Goal: Transaction & Acquisition: Purchase product/service

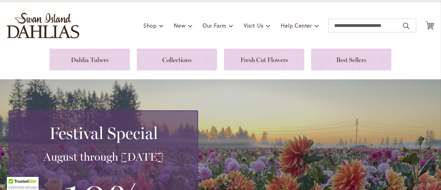
scroll to position [50, 0]
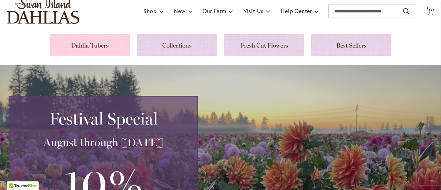
click at [89, 49] on link at bounding box center [90, 45] width 80 height 22
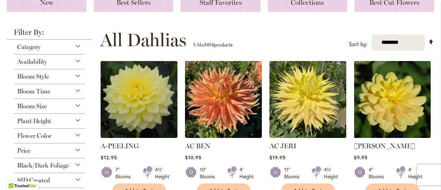
scroll to position [111, 0]
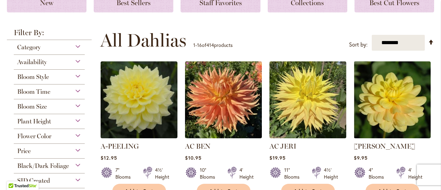
click at [59, 134] on div "Flower Color" at bounding box center [49, 134] width 71 height 11
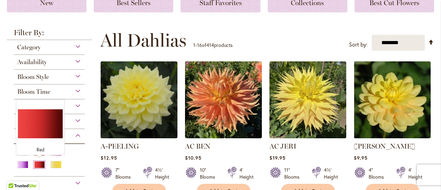
click at [41, 166] on div "Red" at bounding box center [39, 164] width 11 height 7
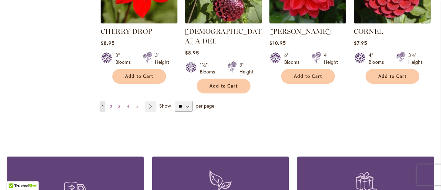
scroll to position [649, 0]
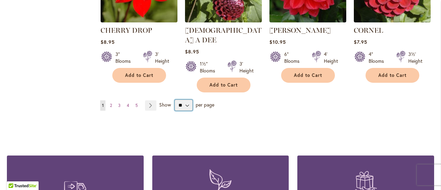
click at [189, 111] on select "** ** ** **" at bounding box center [184, 105] width 18 height 11
select select "**"
click at [180, 111] on select "** ** ** **" at bounding box center [184, 105] width 18 height 11
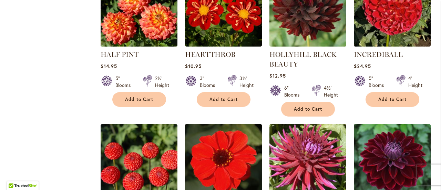
scroll to position [1080, 0]
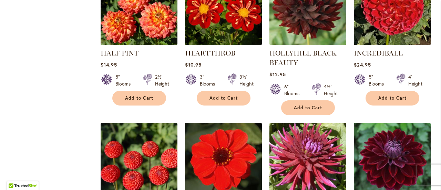
click at [396, 47] on img at bounding box center [392, 6] width 81 height 81
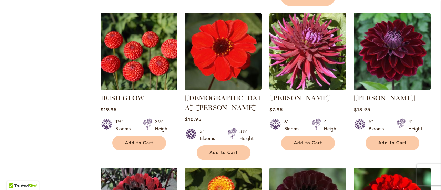
scroll to position [1190, 0]
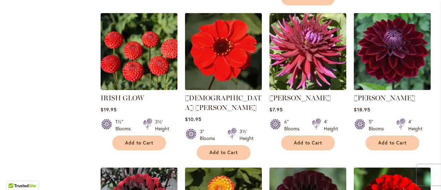
click at [398, 92] on img at bounding box center [392, 51] width 81 height 81
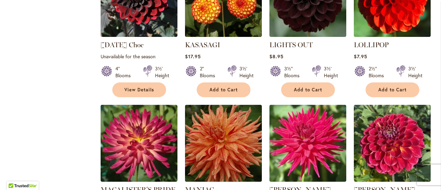
scroll to position [1399, 0]
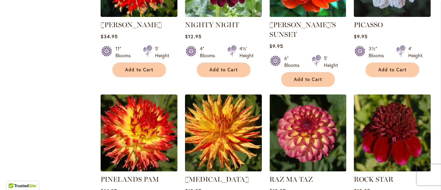
scroll to position [1862, 0]
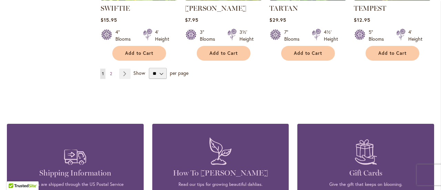
scroll to position [2470, 0]
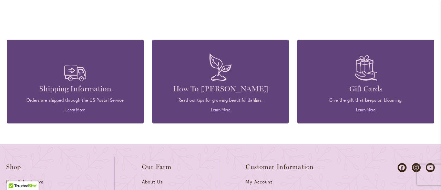
scroll to position [2552, 0]
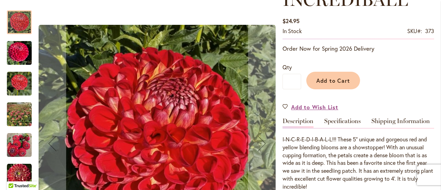
scroll to position [113, 0]
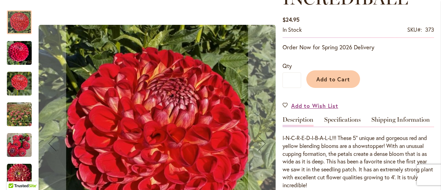
click at [16, 149] on img "INCREDIBALL" at bounding box center [19, 145] width 25 height 25
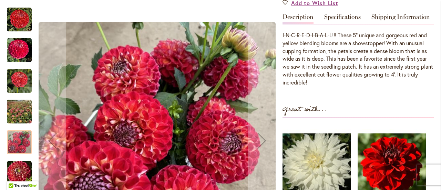
scroll to position [205, 0]
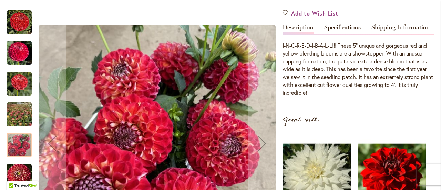
click at [13, 119] on img "INCREDIBALL" at bounding box center [19, 115] width 49 height 48
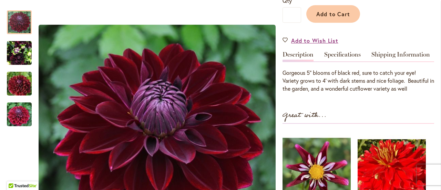
scroll to position [180, 0]
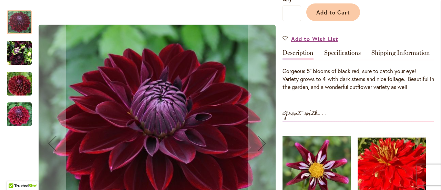
click at [23, 116] on img "Kaisha Lea" at bounding box center [19, 114] width 50 height 33
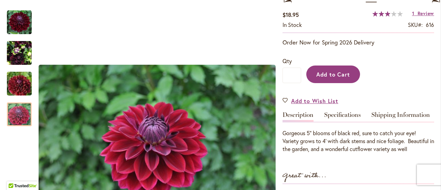
scroll to position [119, 0]
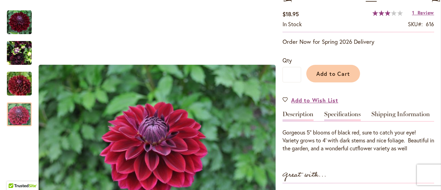
click at [336, 116] on link "Specifications" at bounding box center [342, 116] width 37 height 10
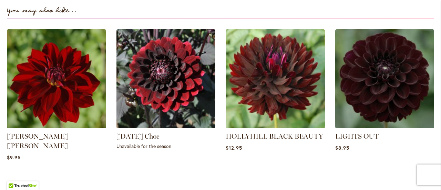
scroll to position [597, 0]
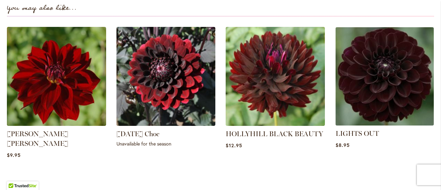
click at [373, 105] on img at bounding box center [384, 76] width 103 height 103
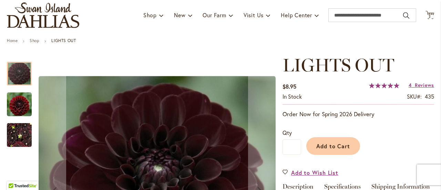
scroll to position [49, 0]
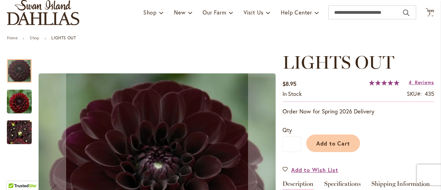
click at [14, 135] on img "LIGHTS OUT" at bounding box center [19, 132] width 25 height 33
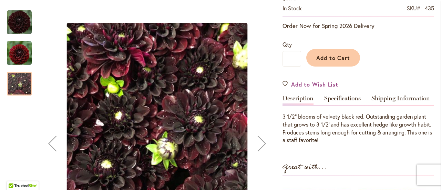
scroll to position [139, 0]
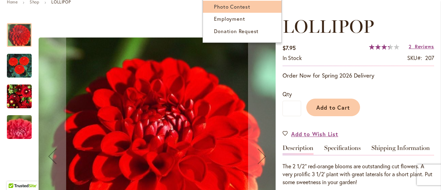
scroll to position [87, 0]
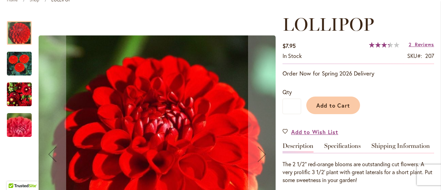
click at [21, 99] on img "LOLLIPOP" at bounding box center [19, 94] width 25 height 26
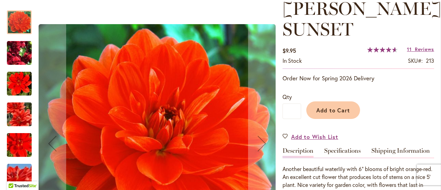
scroll to position [104, 0]
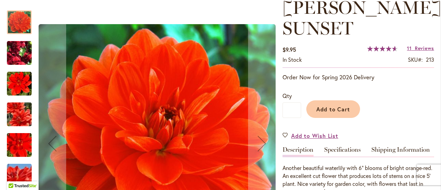
click at [19, 80] on img "PATRICIA ANN'S SUNSET" at bounding box center [19, 83] width 25 height 25
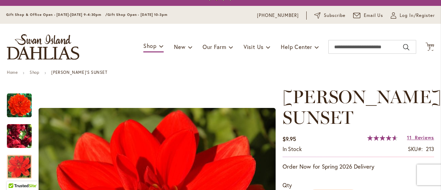
scroll to position [12, 0]
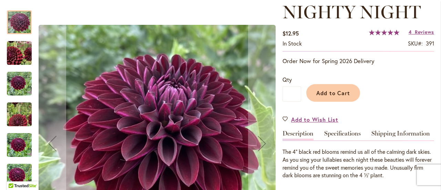
scroll to position [98, 0]
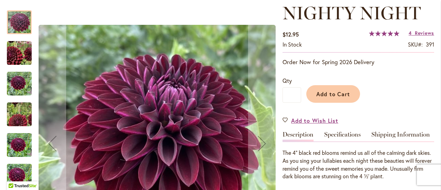
click at [20, 82] on img "Nighty Night" at bounding box center [19, 83] width 25 height 25
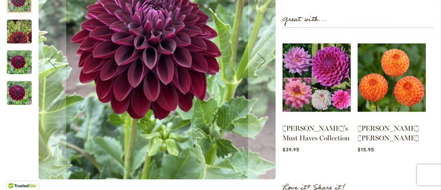
scroll to position [281, 0]
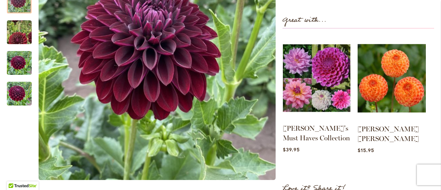
click at [313, 88] on img at bounding box center [317, 78] width 68 height 84
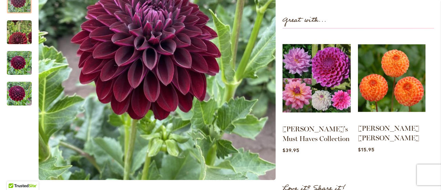
click at [400, 78] on img at bounding box center [392, 78] width 68 height 84
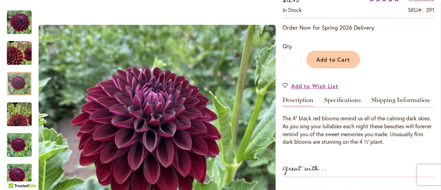
scroll to position [133, 0]
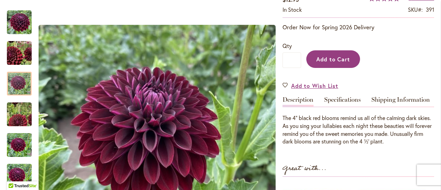
click at [345, 63] on span "Add to Cart" at bounding box center [333, 58] width 34 height 7
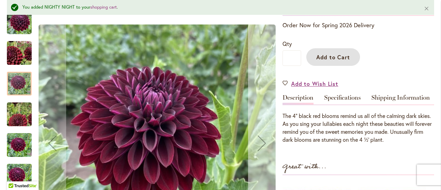
scroll to position [0, 0]
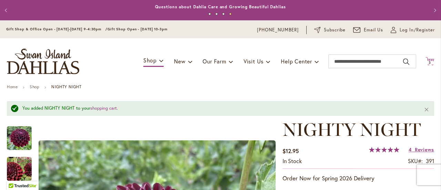
click at [431, 61] on icon at bounding box center [430, 61] width 9 height 8
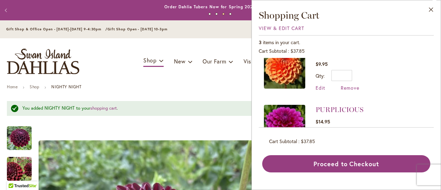
scroll to position [76, 0]
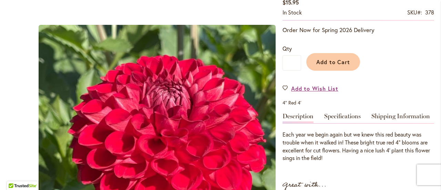
scroll to position [130, 0]
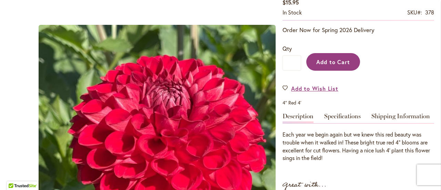
click at [341, 65] on span "Add to Cart" at bounding box center [333, 61] width 34 height 7
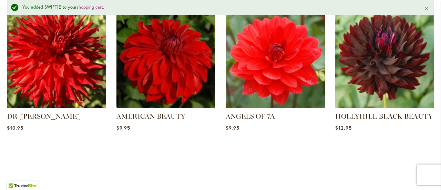
scroll to position [0, 0]
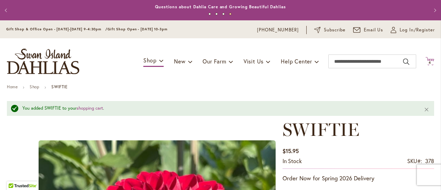
click at [430, 60] on icon "Cart .cls-1 { fill: #231f20; }" at bounding box center [430, 61] width 9 height 9
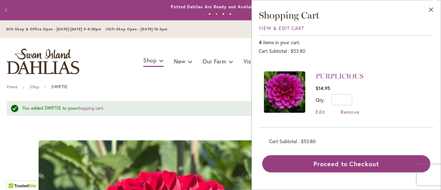
scroll to position [183, 0]
click at [316, 80] on link "PURPLICIOUS" at bounding box center [340, 76] width 48 height 8
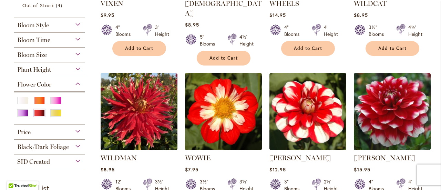
scroll to position [247, 0]
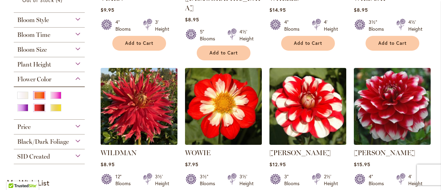
click at [41, 99] on div "Orange/Peach" at bounding box center [39, 95] width 11 height 7
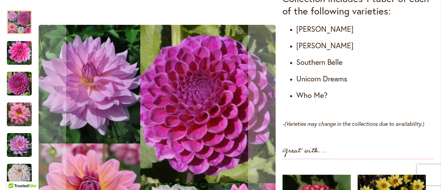
scroll to position [441, 0]
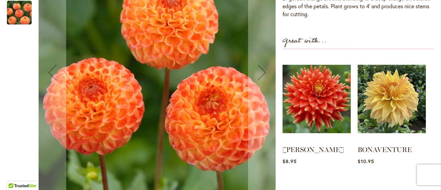
scroll to position [274, 0]
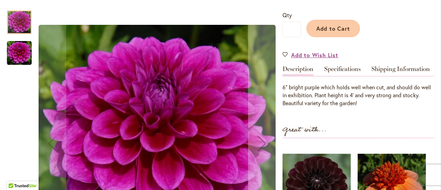
scroll to position [160, 0]
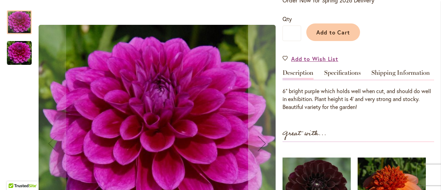
click at [23, 53] on img "PURPLICIOUS" at bounding box center [19, 53] width 25 height 25
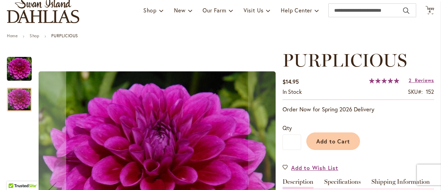
scroll to position [50, 0]
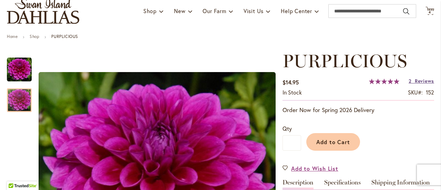
click at [424, 83] on span "Reviews" at bounding box center [424, 81] width 19 height 7
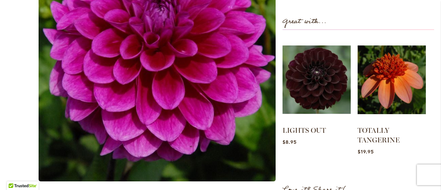
scroll to position [0, 0]
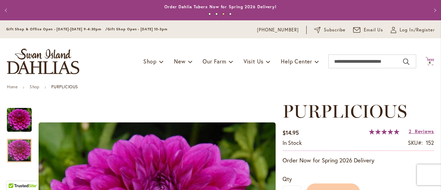
click at [430, 63] on span "4" at bounding box center [430, 62] width 2 height 4
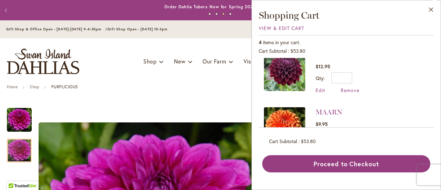
scroll to position [75, 0]
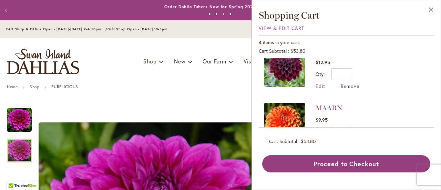
click at [341, 89] on span "Remove" at bounding box center [350, 86] width 19 height 7
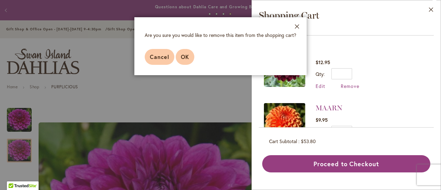
click at [176, 65] on button "OK" at bounding box center [185, 57] width 19 height 16
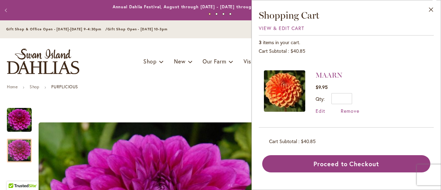
scroll to position [50, 0]
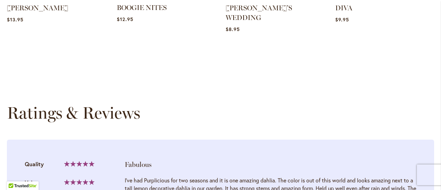
scroll to position [620, 0]
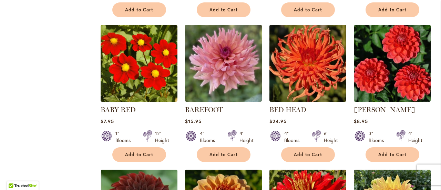
scroll to position [583, 0]
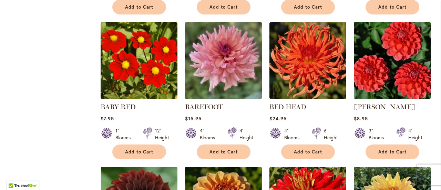
click at [388, 92] on img at bounding box center [392, 60] width 81 height 81
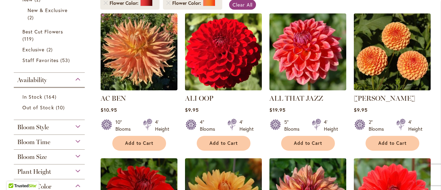
scroll to position [144, 0]
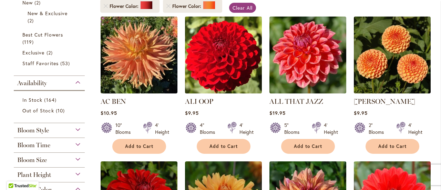
click at [222, 69] on img at bounding box center [223, 54] width 81 height 81
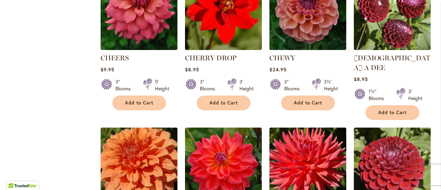
scroll to position [1221, 0]
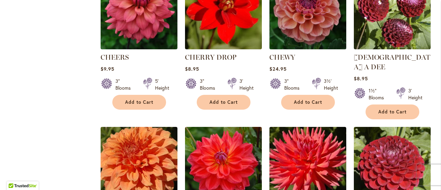
click at [316, 51] on img at bounding box center [307, 10] width 81 height 81
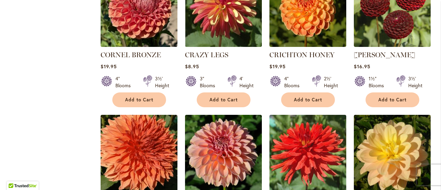
scroll to position [1524, 0]
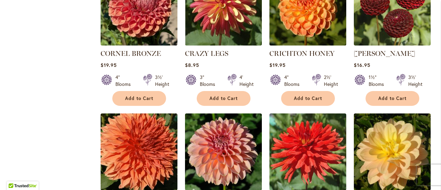
click at [304, 47] on img at bounding box center [307, 7] width 81 height 81
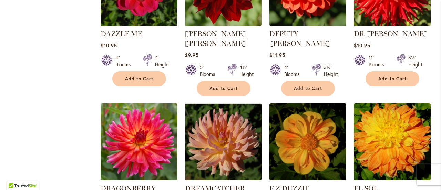
scroll to position [1844, 0]
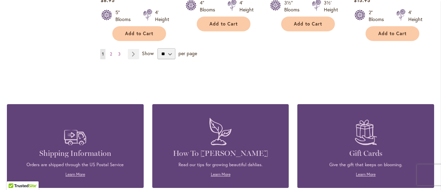
scroll to position [2497, 0]
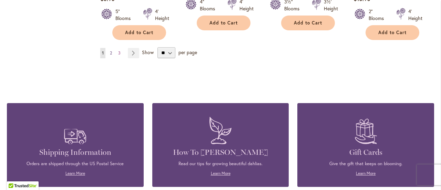
click at [112, 55] on span "2" at bounding box center [111, 52] width 2 height 5
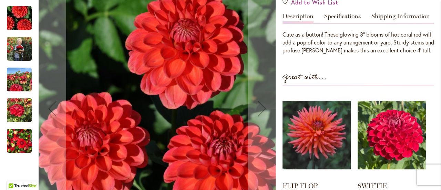
scroll to position [227, 0]
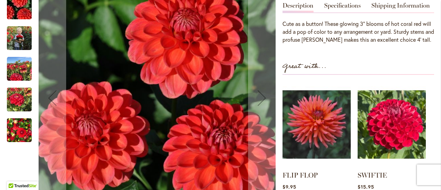
click at [23, 53] on img "BENJAMIN MATTHEW" at bounding box center [19, 37] width 25 height 31
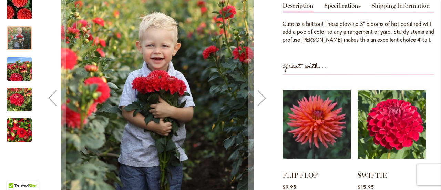
click at [17, 116] on img "BENJAMIN MATTHEW" at bounding box center [19, 99] width 25 height 33
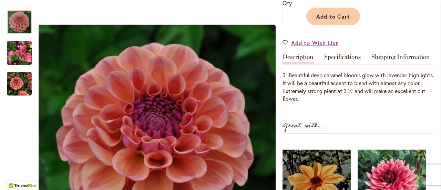
scroll to position [186, 0]
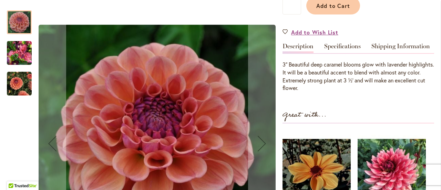
click at [14, 79] on img "CHEWY" at bounding box center [19, 83] width 25 height 25
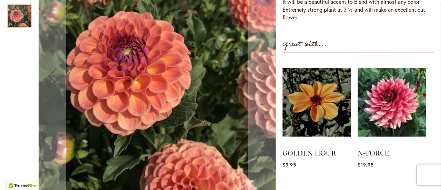
scroll to position [252, 0]
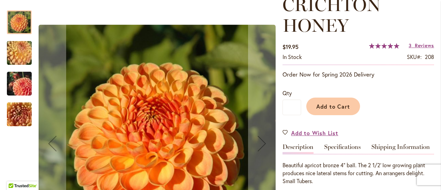
scroll to position [107, 0]
click at [23, 55] on img "CRICHTON HONEY" at bounding box center [19, 52] width 50 height 37
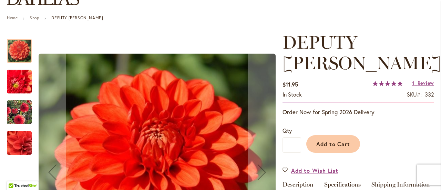
scroll to position [82, 0]
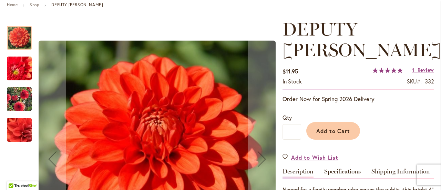
click at [14, 104] on img "DEPUTY BOB" at bounding box center [19, 99] width 50 height 39
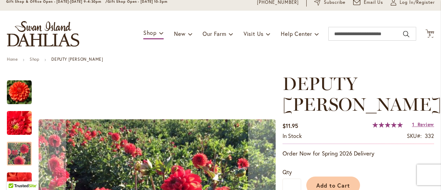
scroll to position [26, 0]
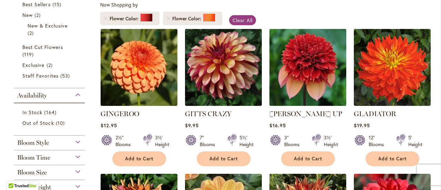
scroll to position [135, 0]
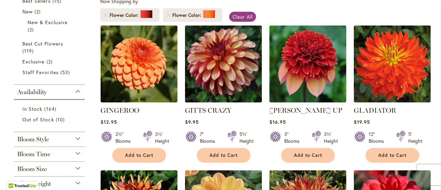
click at [391, 78] on img at bounding box center [392, 63] width 81 height 81
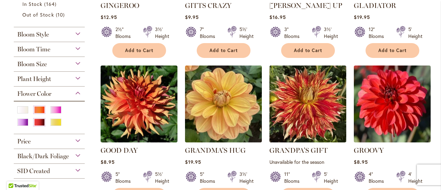
scroll to position [242, 0]
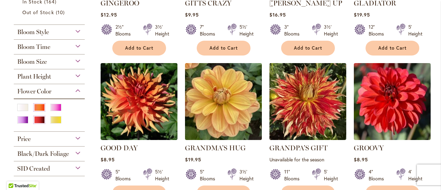
click at [73, 65] on div "Bloom Size" at bounding box center [49, 59] width 71 height 11
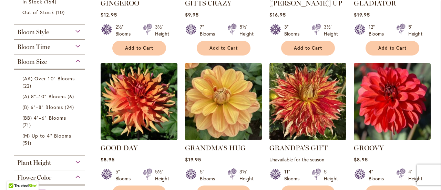
scroll to position [324, 0]
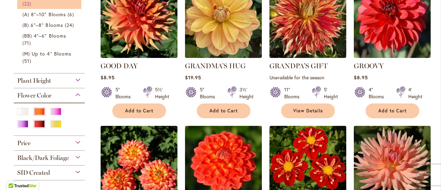
click at [77, 7] on link "(AA) Over 10" Blooms 22 items" at bounding box center [49, 0] width 55 height 14
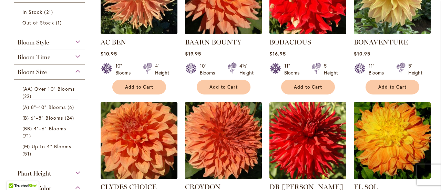
scroll to position [206, 0]
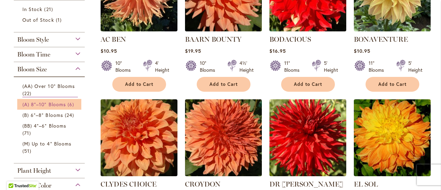
click at [61, 108] on span "(A) 8"–10" Blooms" at bounding box center [43, 104] width 43 height 7
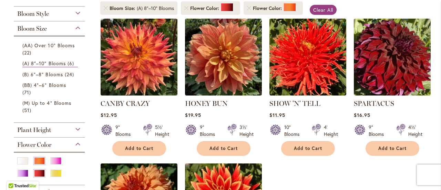
scroll to position [141, 0]
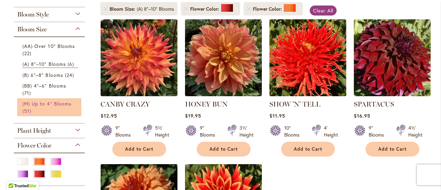
click at [48, 107] on span "(M) Up to 4" Blooms" at bounding box center [46, 103] width 49 height 7
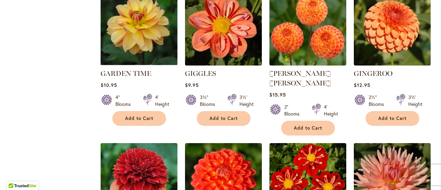
scroll to position [764, 0]
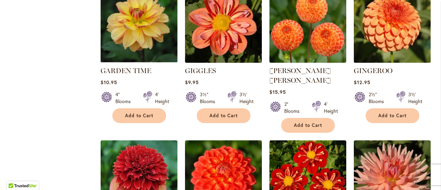
click at [393, 64] on img at bounding box center [392, 24] width 81 height 81
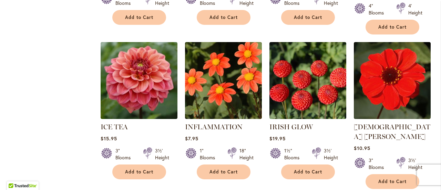
scroll to position [1024, 0]
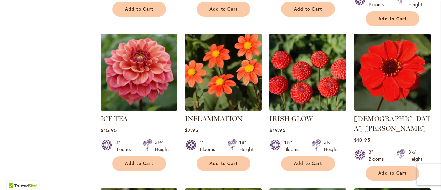
click at [319, 101] on img at bounding box center [307, 72] width 81 height 81
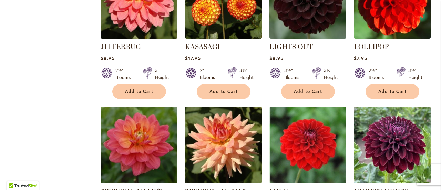
scroll to position [1234, 0]
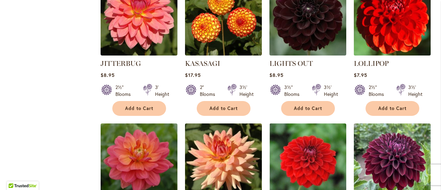
click at [399, 57] on img at bounding box center [392, 17] width 81 height 81
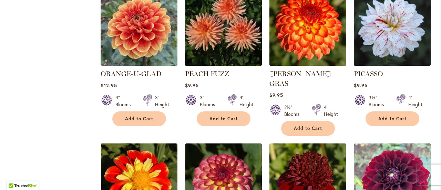
scroll to position [1525, 0]
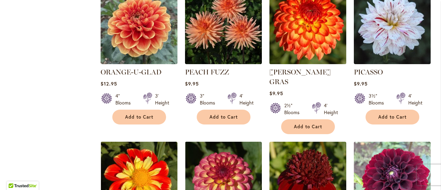
click at [296, 56] on img at bounding box center [307, 25] width 81 height 81
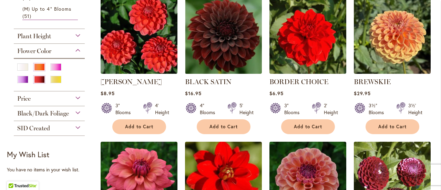
scroll to position [310, 0]
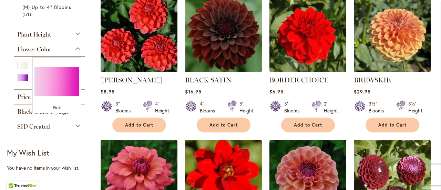
click at [54, 69] on div "Pink" at bounding box center [55, 65] width 11 height 7
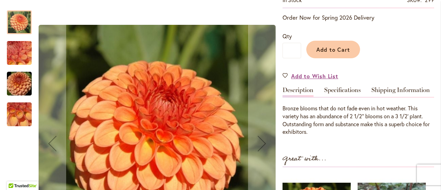
scroll to position [144, 0]
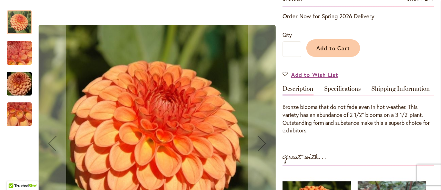
click at [19, 85] on img "GINGEROO" at bounding box center [19, 83] width 50 height 33
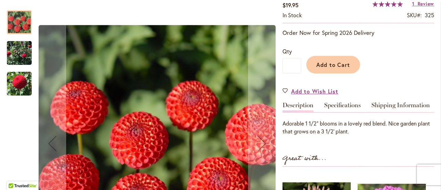
scroll to position [133, 0]
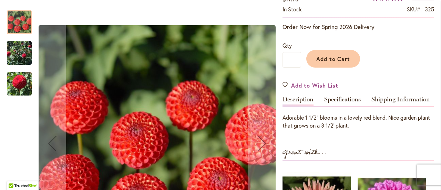
click at [19, 81] on img "IRISH GLOW" at bounding box center [19, 84] width 25 height 26
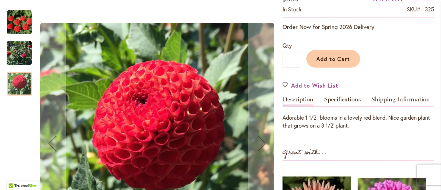
click at [13, 50] on img "IRISH GLOW" at bounding box center [19, 53] width 25 height 34
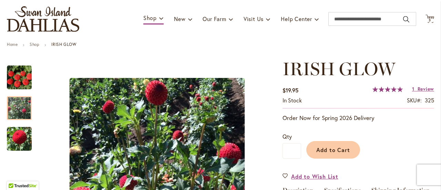
scroll to position [35, 0]
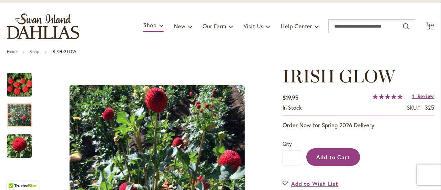
click at [343, 159] on span "Add to Cart" at bounding box center [333, 156] width 34 height 7
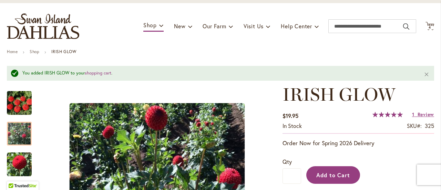
click at [344, 175] on button "Add to Cart" at bounding box center [333, 175] width 54 height 18
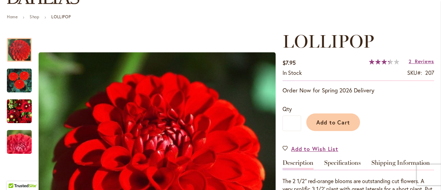
scroll to position [60, 0]
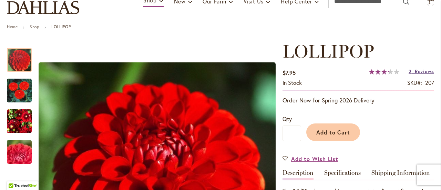
click at [423, 74] on span "Reviews" at bounding box center [424, 71] width 19 height 7
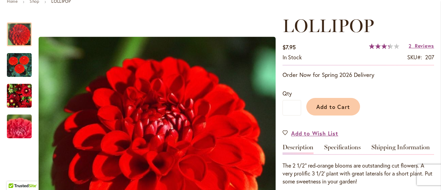
scroll to position [86, 0]
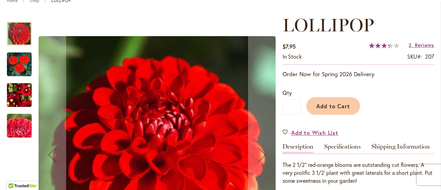
click at [16, 97] on img "LOLLIPOP" at bounding box center [19, 95] width 25 height 26
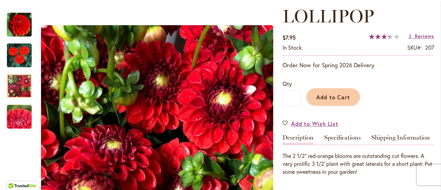
scroll to position [88, 0]
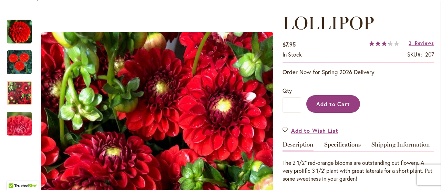
click at [320, 107] on span "Add to Cart" at bounding box center [333, 103] width 34 height 7
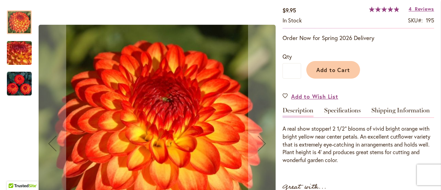
scroll to position [144, 0]
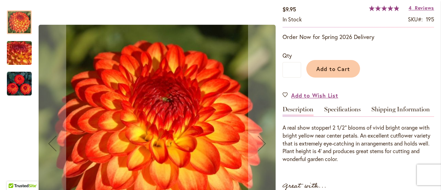
click at [20, 83] on img "MARDY GRAS" at bounding box center [19, 83] width 25 height 25
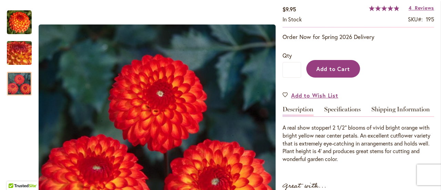
click at [326, 65] on span "Add to Cart" at bounding box center [333, 68] width 34 height 7
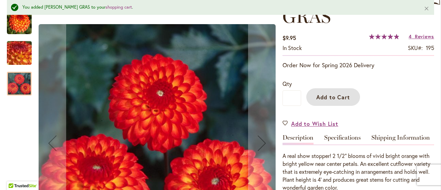
scroll to position [133, 0]
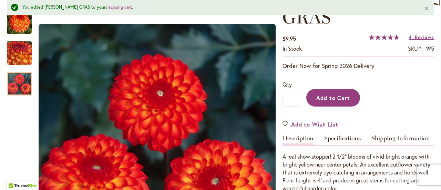
click at [340, 94] on span "Add to Cart" at bounding box center [333, 97] width 34 height 7
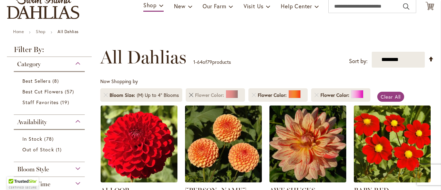
scroll to position [70, 0]
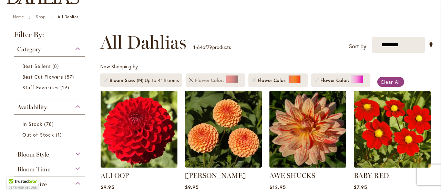
click at [193, 82] on link "Remove Flower Color Red" at bounding box center [191, 80] width 4 height 4
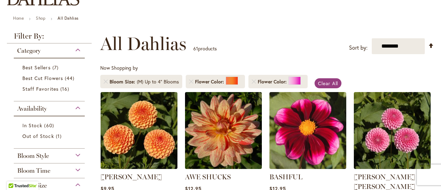
scroll to position [110, 0]
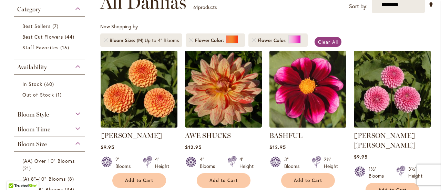
click at [393, 113] on img at bounding box center [392, 89] width 81 height 81
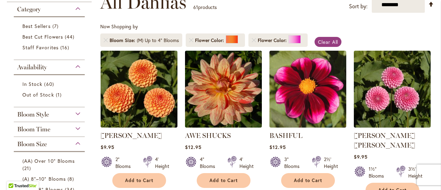
click at [211, 44] on li "Flower Color" at bounding box center [215, 39] width 59 height 13
click at [193, 42] on link "Remove Flower Color Orange/Peach" at bounding box center [191, 40] width 4 height 4
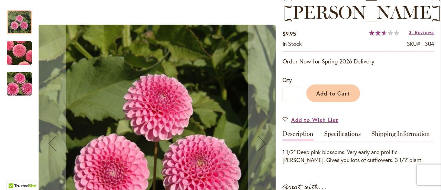
scroll to position [118, 0]
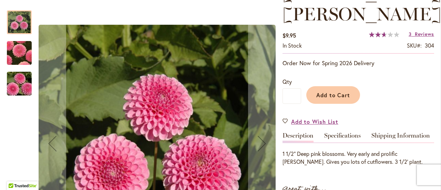
click at [16, 89] on img "BETTY ANNE" at bounding box center [19, 83] width 50 height 33
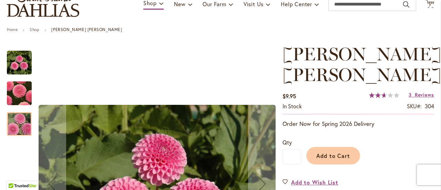
scroll to position [28, 0]
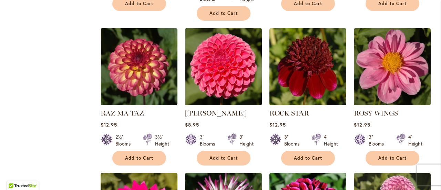
scroll to position [1059, 0]
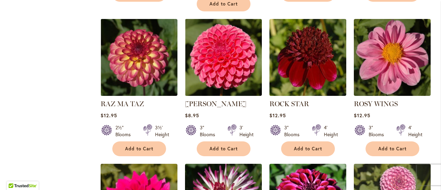
click at [228, 79] on img at bounding box center [223, 57] width 77 height 77
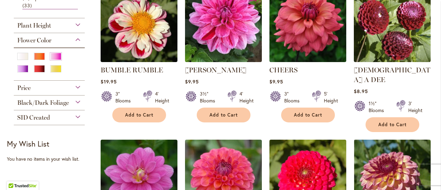
scroll to position [354, 0]
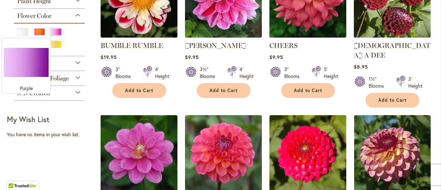
click at [20, 48] on div "Purple" at bounding box center [22, 44] width 11 height 7
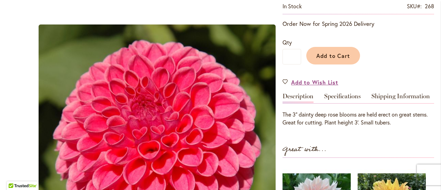
scroll to position [125, 0]
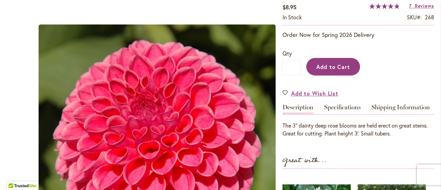
click at [324, 70] on span "Add to Cart" at bounding box center [333, 66] width 34 height 7
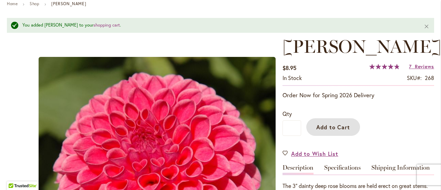
scroll to position [59, 0]
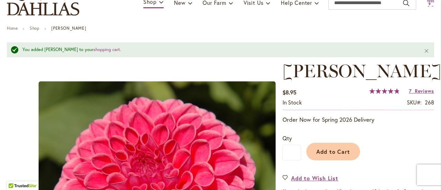
click at [429, 3] on span "9" at bounding box center [430, 4] width 2 height 4
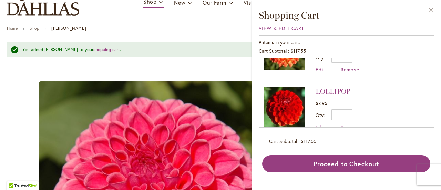
scroll to position [77, 0]
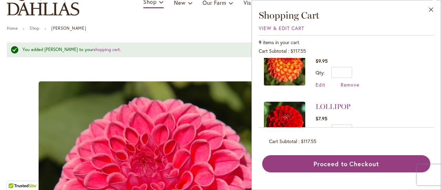
click at [58, 9] on img "store logo" at bounding box center [43, 3] width 72 height 26
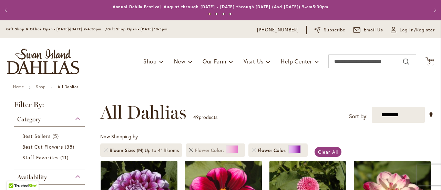
click at [193, 152] on link "Remove Flower Color Pink" at bounding box center [191, 150] width 4 height 4
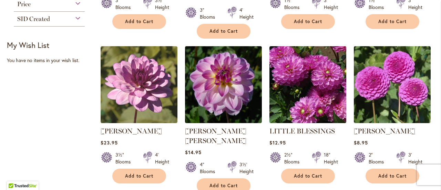
scroll to position [416, 0]
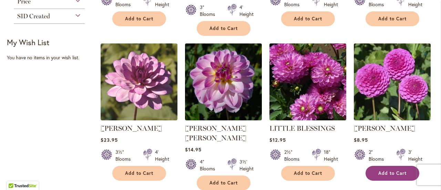
click at [378, 176] on button "Add to Cart" at bounding box center [393, 173] width 54 height 15
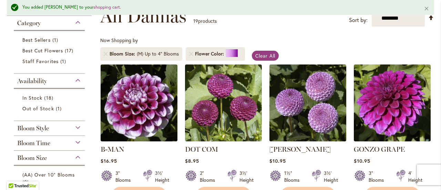
scroll to position [0, 0]
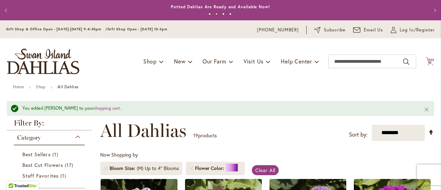
click at [431, 61] on icon "Cart .cls-1 { fill: #231f20; }" at bounding box center [430, 61] width 9 height 9
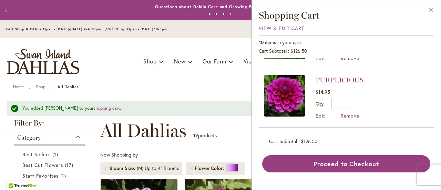
scroll to position [434, 0]
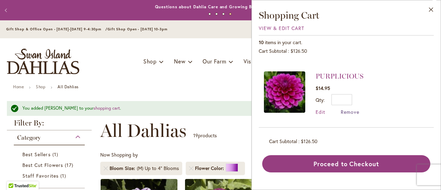
click at [341, 115] on span "Remove" at bounding box center [350, 112] width 19 height 7
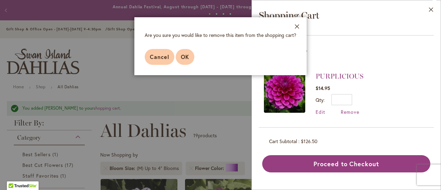
click at [176, 65] on button "OK" at bounding box center [185, 57] width 19 height 16
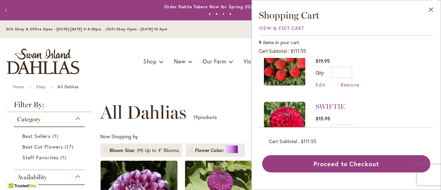
scroll to position [250, 0]
click at [316, 53] on link "IRISH GLOW" at bounding box center [337, 48] width 43 height 8
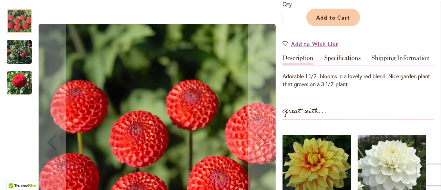
scroll to position [227, 0]
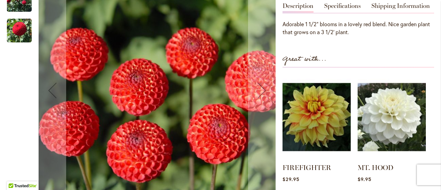
click at [26, 39] on img "IRISH GLOW" at bounding box center [19, 31] width 25 height 26
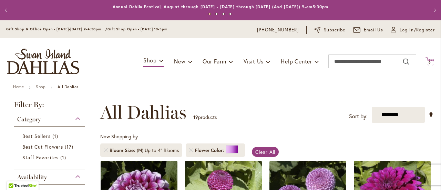
click at [426, 62] on icon "Cart .cls-1 { fill: #231f20; }" at bounding box center [430, 61] width 9 height 9
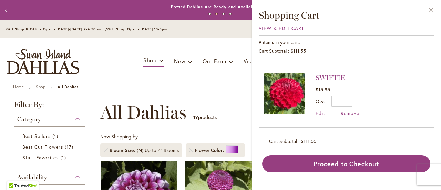
scroll to position [281, 0]
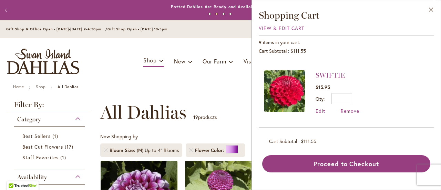
click at [315, 63] on li "IRISH GLOW $19.95 Qty * Update Edit Remove" at bounding box center [346, 35] width 165 height 58
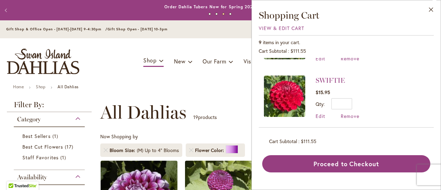
scroll to position [274, 0]
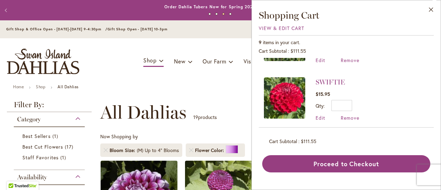
click at [341, 63] on span "Remove" at bounding box center [350, 60] width 19 height 7
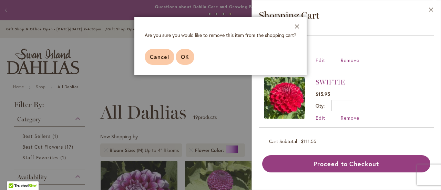
click at [181, 60] on span "OK" at bounding box center [185, 56] width 8 height 7
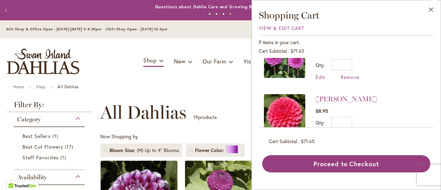
scroll to position [29, 0]
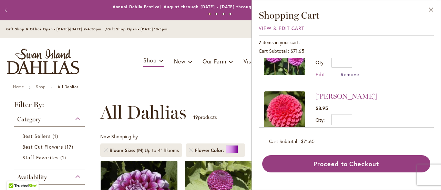
click at [341, 78] on span "Remove" at bounding box center [350, 74] width 19 height 7
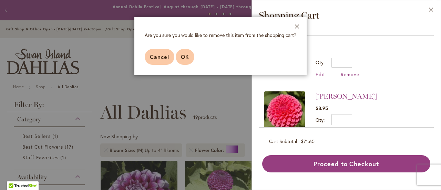
click at [181, 60] on span "OK" at bounding box center [185, 56] width 8 height 7
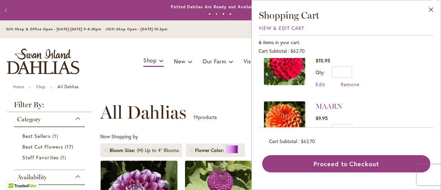
scroll to position [192, 0]
click at [316, 52] on link "SWIFTIE" at bounding box center [330, 48] width 29 height 8
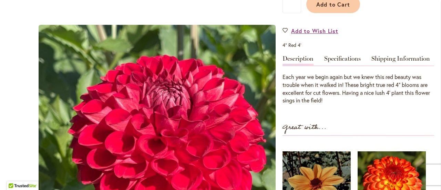
scroll to position [188, 0]
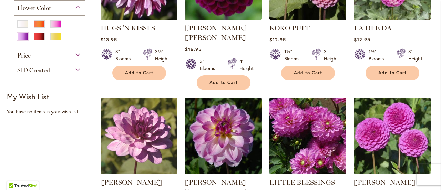
scroll to position [373, 0]
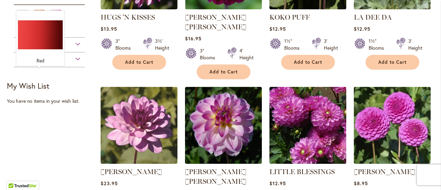
click at [43, 29] on div "Red" at bounding box center [39, 25] width 11 height 7
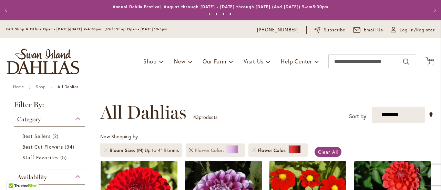
click at [193, 152] on link "Remove Flower Color Purple" at bounding box center [191, 150] width 4 height 4
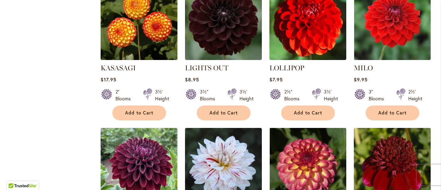
scroll to position [632, 0]
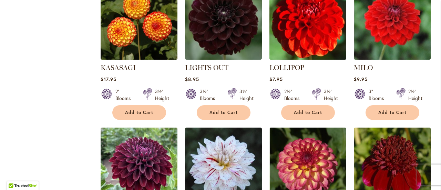
click at [290, 61] on img at bounding box center [307, 21] width 81 height 81
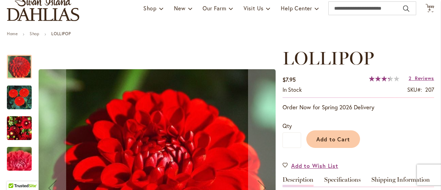
scroll to position [52, 0]
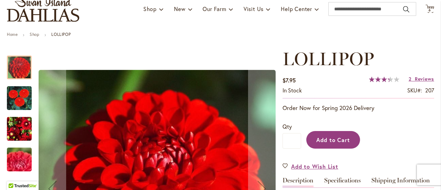
click at [321, 142] on span "Add to Cart" at bounding box center [333, 139] width 34 height 7
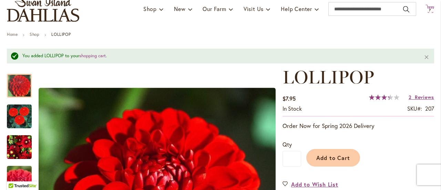
click at [429, 9] on span "7" at bounding box center [430, 10] width 2 height 4
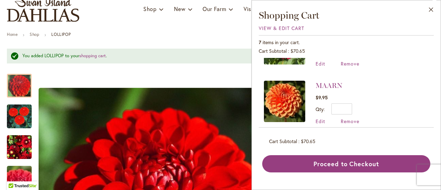
scroll to position [213, 0]
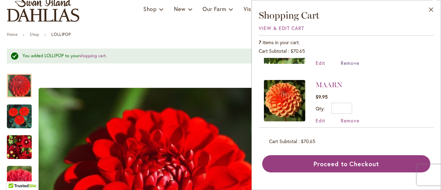
click at [341, 66] on span "Remove" at bounding box center [350, 63] width 19 height 7
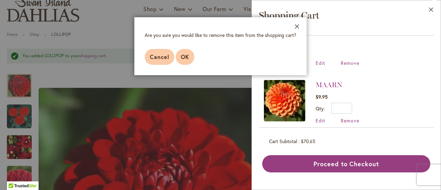
click at [181, 60] on span "OK" at bounding box center [185, 56] width 8 height 7
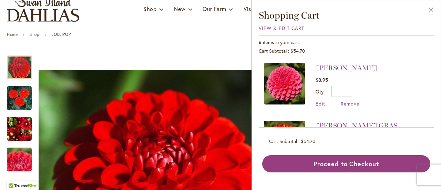
scroll to position [2, 0]
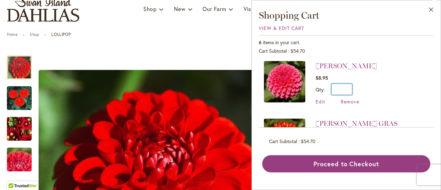
click at [332, 95] on input "*" at bounding box center [342, 89] width 21 height 11
type input "*"
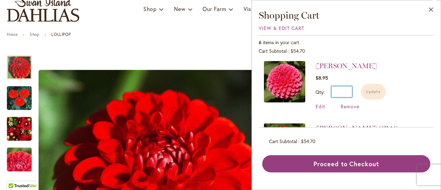
type input "*"
click at [366, 94] on span "Update" at bounding box center [373, 91] width 15 height 5
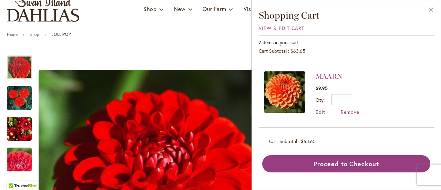
scroll to position [184, 0]
click at [341, 115] on span "Remove" at bounding box center [350, 112] width 19 height 7
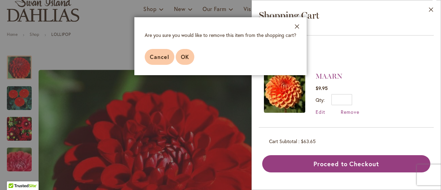
click at [181, 60] on span "OK" at bounding box center [185, 56] width 8 height 7
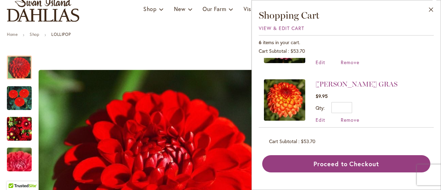
scroll to position [0, 0]
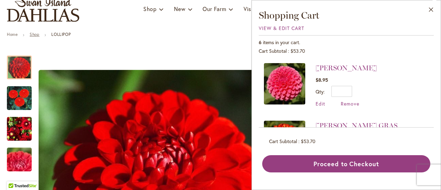
click at [38, 37] on link "Shop" at bounding box center [35, 34] width 10 height 5
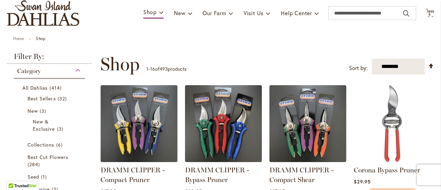
scroll to position [18, 0]
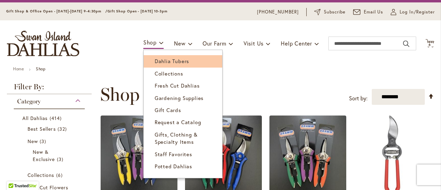
click at [159, 60] on span "Dahlia Tubers" at bounding box center [172, 61] width 34 height 7
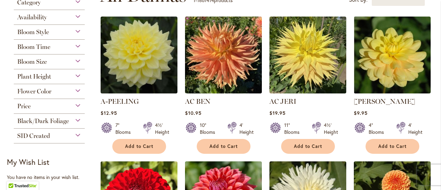
scroll to position [156, 0]
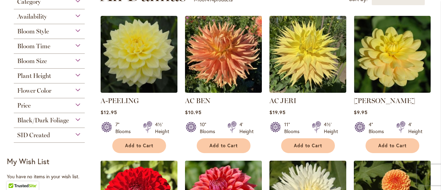
click at [69, 60] on div "Bloom Size" at bounding box center [49, 59] width 71 height 11
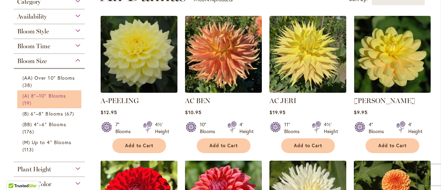
click at [47, 99] on span "(A) 8"–10" Blooms" at bounding box center [43, 95] width 43 height 7
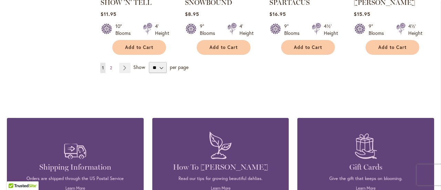
scroll to position [703, 0]
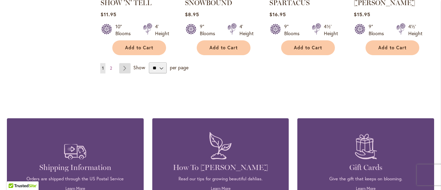
click at [126, 73] on link "Page Next" at bounding box center [124, 68] width 11 height 10
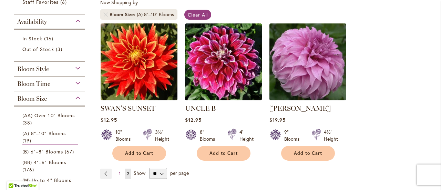
scroll to position [137, 0]
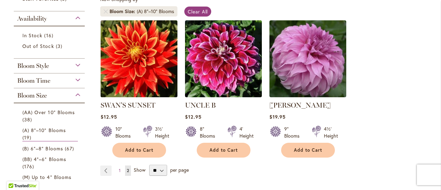
click at [156, 60] on img at bounding box center [139, 58] width 81 height 81
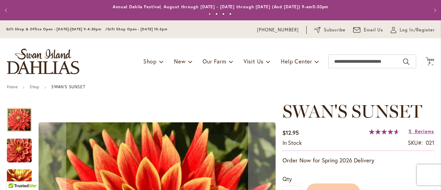
click at [21, 156] on img "Swan's Sunset" at bounding box center [19, 150] width 50 height 33
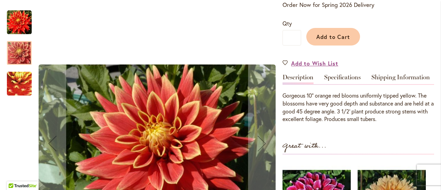
scroll to position [156, 0]
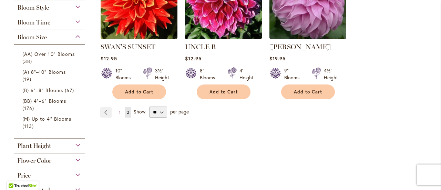
scroll to position [196, 0]
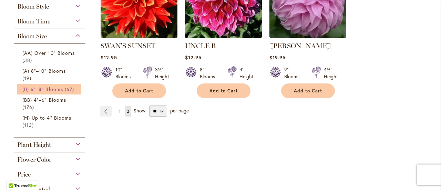
click at [51, 92] on span "(B) 6"–8" Blooms" at bounding box center [42, 89] width 41 height 7
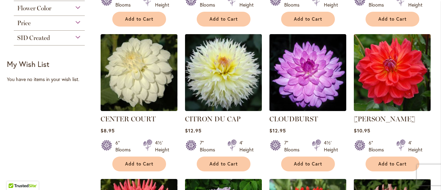
scroll to position [428, 0]
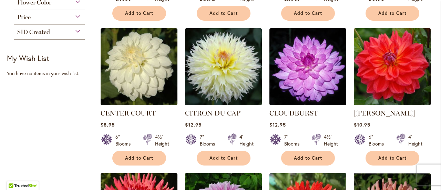
click at [397, 92] on img at bounding box center [392, 66] width 81 height 81
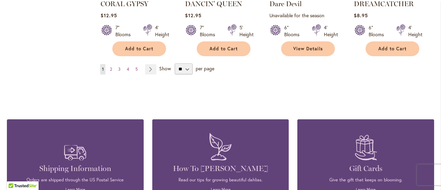
scroll to position [683, 0]
click at [112, 72] on span "2" at bounding box center [111, 69] width 2 height 5
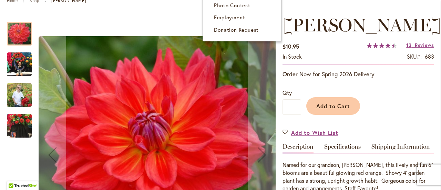
scroll to position [88, 0]
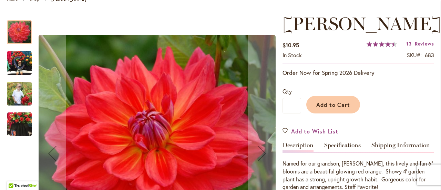
click at [19, 67] on img "COOPER BLAINE" at bounding box center [19, 63] width 25 height 25
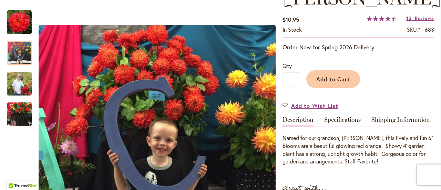
scroll to position [110, 0]
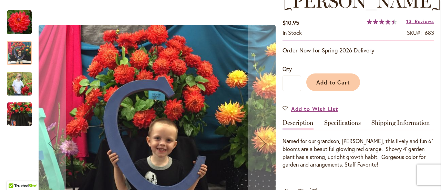
click at [19, 114] on img "COOPER BLAINE" at bounding box center [19, 114] width 25 height 33
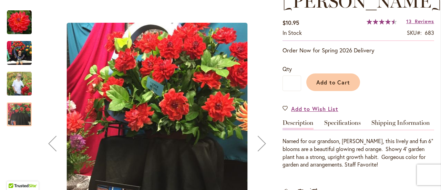
click at [22, 26] on img "COOPER BLAINE" at bounding box center [19, 22] width 25 height 25
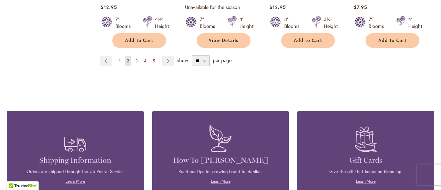
scroll to position [726, 0]
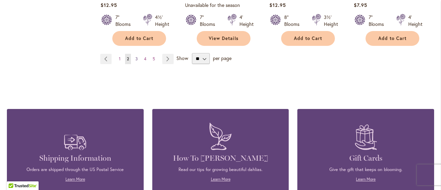
click at [136, 61] on span "3" at bounding box center [136, 58] width 2 height 5
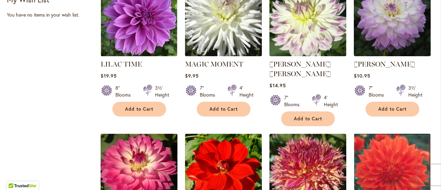
scroll to position [490, 0]
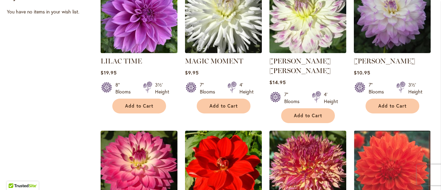
click at [142, 21] on img at bounding box center [139, 14] width 81 height 81
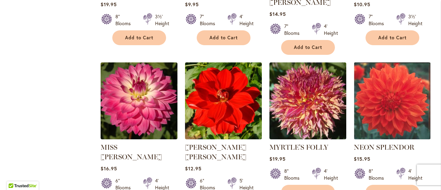
scroll to position [568, 0]
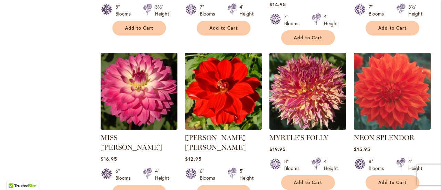
click at [385, 100] on img at bounding box center [392, 91] width 81 height 81
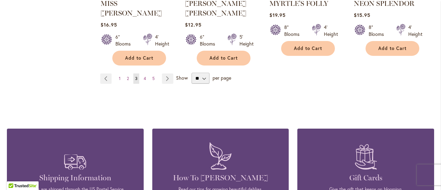
scroll to position [704, 0]
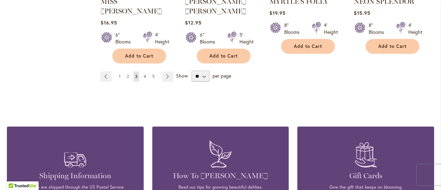
click at [144, 82] on link "Page 4" at bounding box center [145, 76] width 6 height 10
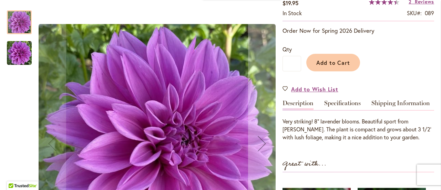
scroll to position [135, 0]
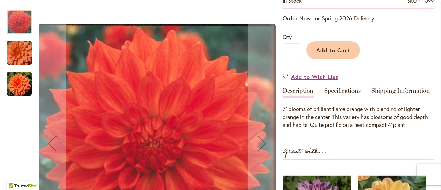
scroll to position [167, 0]
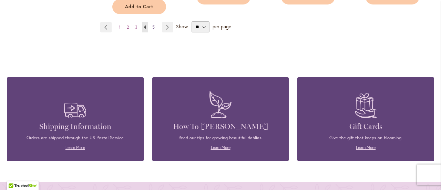
scroll to position [734, 0]
click at [155, 30] on span "5" at bounding box center [153, 26] width 2 height 5
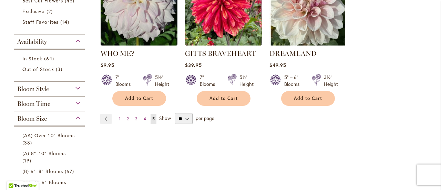
scroll to position [216, 0]
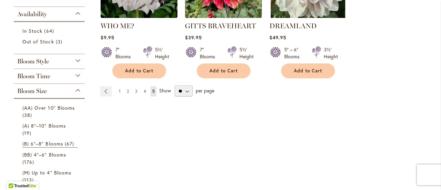
click at [120, 94] on span "1" at bounding box center [120, 91] width 2 height 5
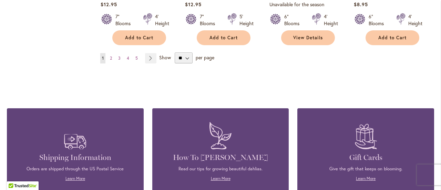
scroll to position [699, 0]
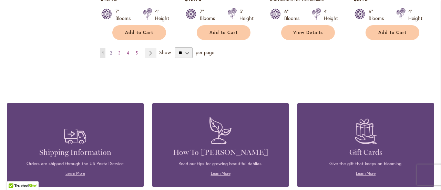
click at [111, 55] on span "2" at bounding box center [111, 52] width 2 height 5
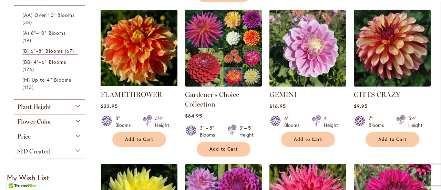
scroll to position [311, 0]
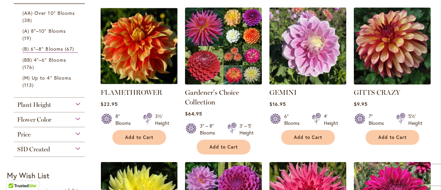
click at [302, 53] on img at bounding box center [307, 46] width 81 height 81
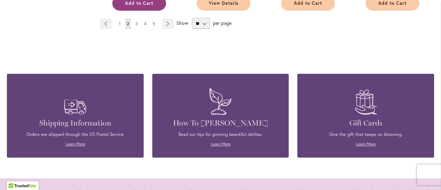
scroll to position [761, 0]
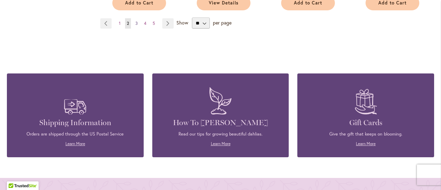
click at [138, 26] on span "3" at bounding box center [136, 23] width 2 height 5
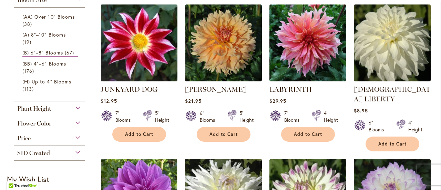
scroll to position [236, 0]
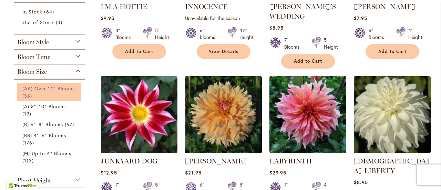
click at [34, 99] on span "38 items" at bounding box center [27, 95] width 11 height 7
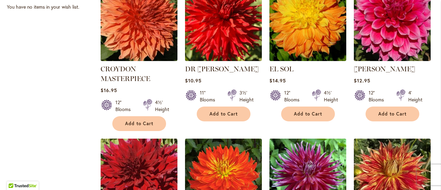
scroll to position [467, 0]
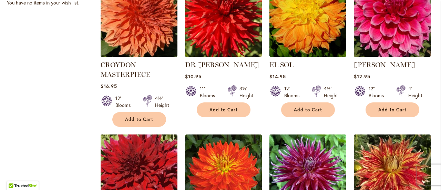
click at [398, 49] on img at bounding box center [392, 18] width 81 height 81
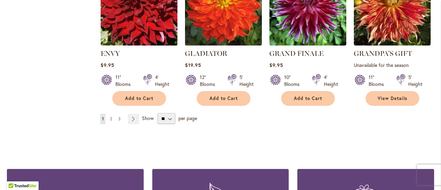
scroll to position [638, 0]
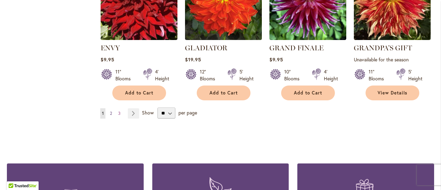
click at [111, 119] on link "Page 2" at bounding box center [111, 113] width 6 height 10
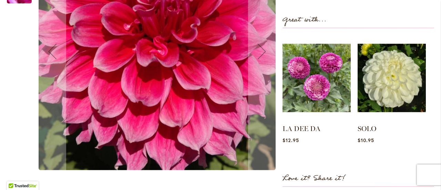
scroll to position [273, 0]
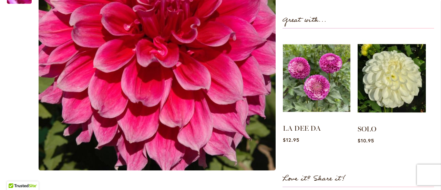
click at [311, 89] on img at bounding box center [317, 78] width 68 height 84
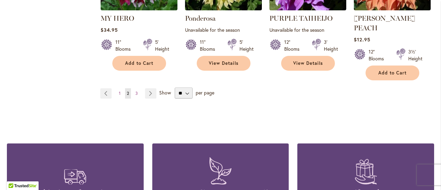
scroll to position [660, 0]
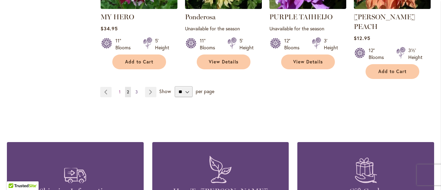
click at [137, 94] on span "3" at bounding box center [136, 91] width 2 height 5
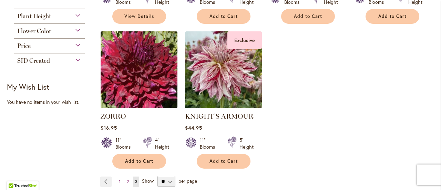
scroll to position [280, 0]
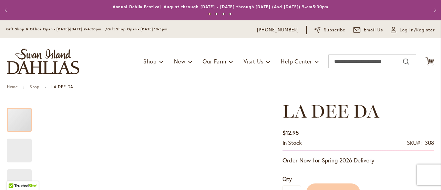
scroll to position [81, 0]
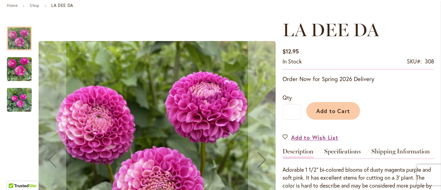
click at [16, 71] on img "LA DEE DA" at bounding box center [19, 69] width 25 height 33
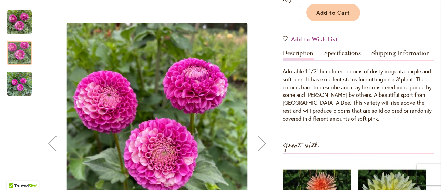
scroll to position [180, 0]
click at [19, 82] on img "LA DEE DA" at bounding box center [19, 83] width 25 height 33
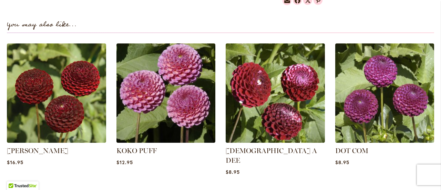
scroll to position [501, 0]
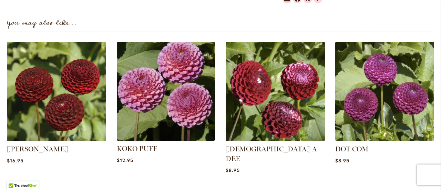
click at [174, 110] on img at bounding box center [165, 91] width 103 height 103
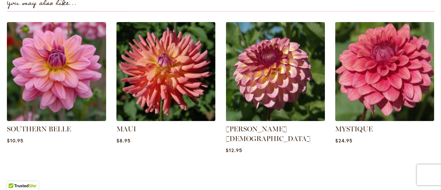
scroll to position [490, 0]
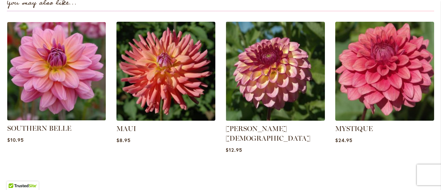
click at [69, 93] on img at bounding box center [56, 71] width 103 height 103
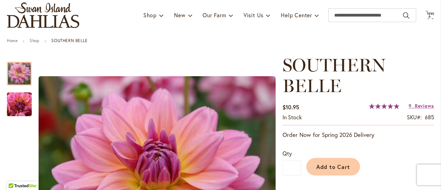
scroll to position [62, 0]
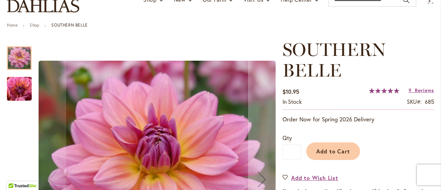
click at [21, 90] on img "SOUTHERN BELLE" at bounding box center [19, 88] width 50 height 37
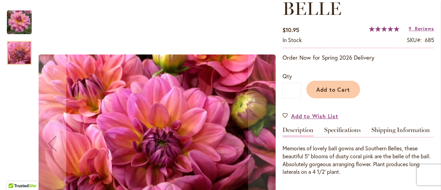
scroll to position [156, 0]
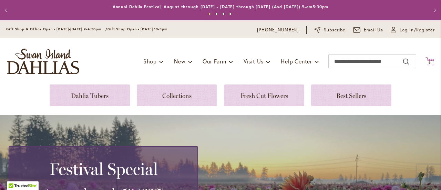
click at [428, 61] on icon at bounding box center [430, 61] width 9 height 8
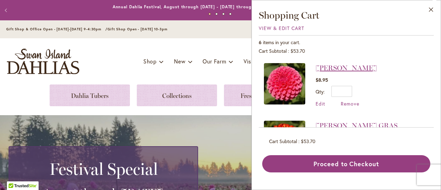
click at [316, 72] on link "[PERSON_NAME]" at bounding box center [346, 68] width 61 height 8
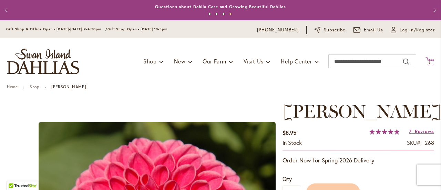
click at [430, 63] on span "6" at bounding box center [430, 62] width 2 height 4
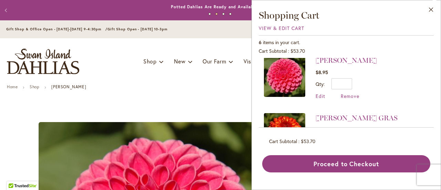
scroll to position [8, 0]
click at [161, 89] on ul "Home Shop REBECCA LYNN" at bounding box center [220, 87] width 427 height 6
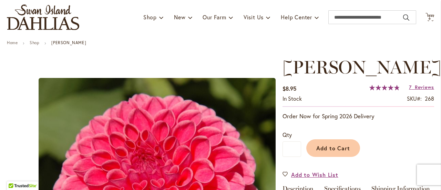
scroll to position [26, 0]
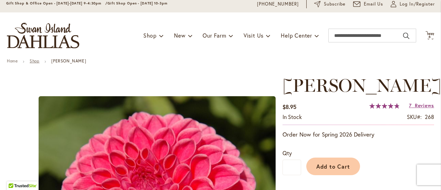
click at [39, 63] on link "Shop" at bounding box center [35, 60] width 10 height 5
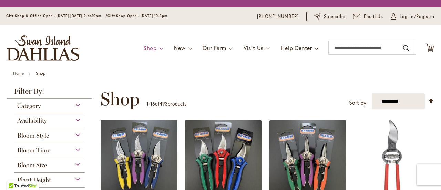
click at [159, 49] on span at bounding box center [161, 47] width 4 height 11
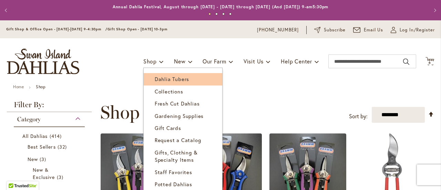
click at [161, 82] on span "Dahlia Tubers" at bounding box center [172, 78] width 34 height 7
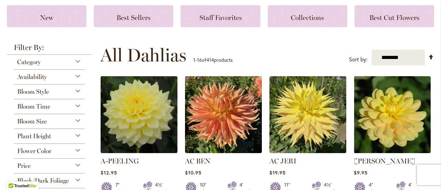
scroll to position [111, 0]
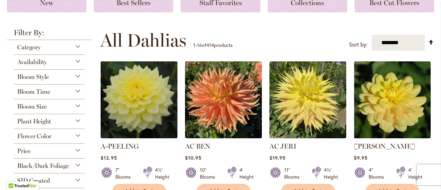
click at [59, 106] on div "Bloom Size" at bounding box center [49, 104] width 71 height 11
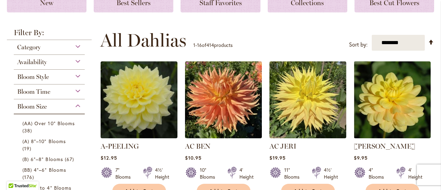
scroll to position [211, 0]
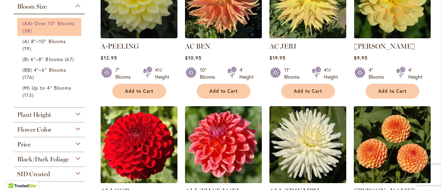
click at [54, 27] on span "(AA) Over 10" Blooms" at bounding box center [48, 23] width 52 height 7
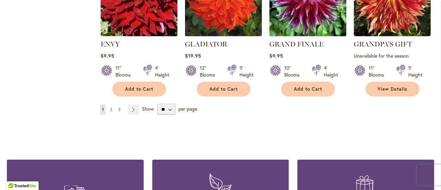
scroll to position [630, 0]
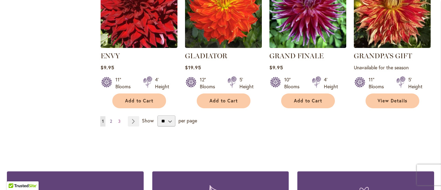
click at [112, 124] on span "2" at bounding box center [111, 121] width 2 height 5
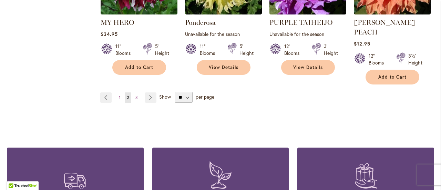
scroll to position [656, 0]
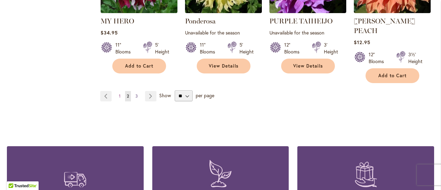
click at [137, 99] on span "3" at bounding box center [136, 95] width 2 height 5
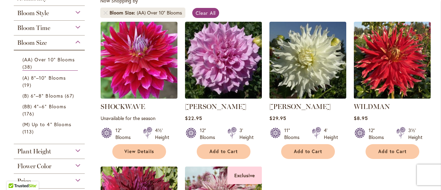
scroll to position [135, 0]
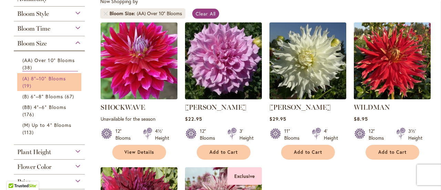
click at [62, 89] on link "(A) 8"–10" Blooms 19 items" at bounding box center [49, 82] width 55 height 14
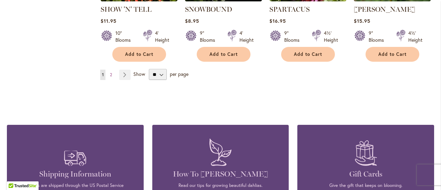
scroll to position [698, 0]
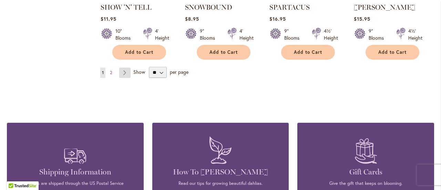
click at [130, 78] on link "Page Next" at bounding box center [124, 73] width 11 height 10
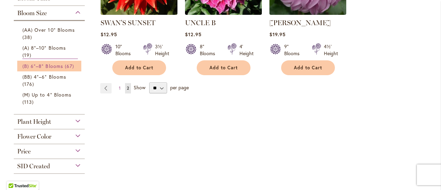
scroll to position [220, 0]
click at [60, 69] on span "(B) 6"–8" Blooms" at bounding box center [42, 65] width 41 height 7
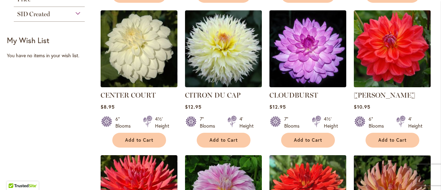
scroll to position [441, 0]
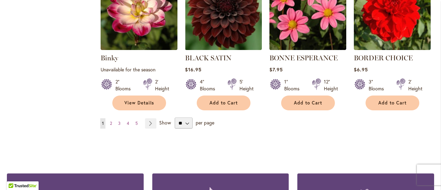
scroll to position [629, 0]
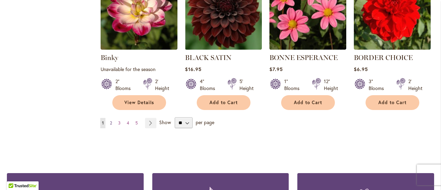
click at [110, 128] on link "Page 2" at bounding box center [111, 123] width 6 height 10
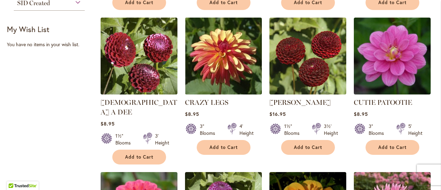
scroll to position [430, 0]
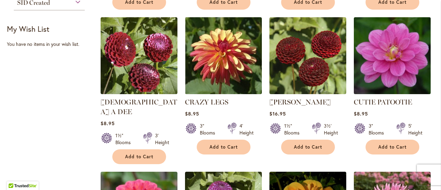
click at [399, 83] on img at bounding box center [392, 55] width 81 height 81
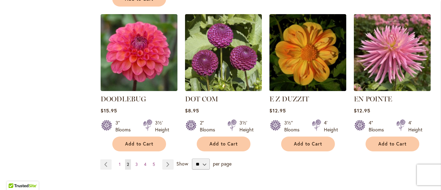
scroll to position [587, 0]
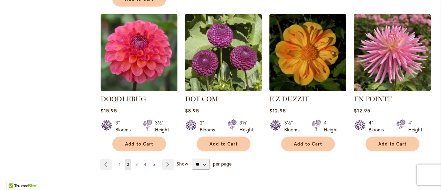
click at [156, 93] on img at bounding box center [139, 52] width 81 height 81
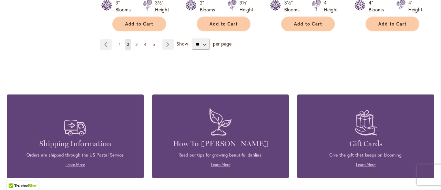
scroll to position [708, 0]
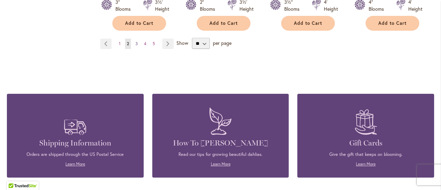
click at [137, 46] on span "3" at bounding box center [136, 43] width 2 height 5
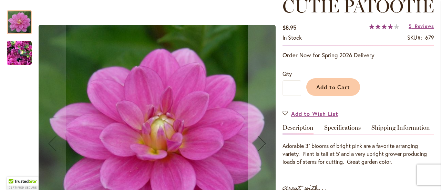
scroll to position [105, 0]
click at [19, 51] on img "CUTIE PATOOTIE" at bounding box center [19, 53] width 25 height 33
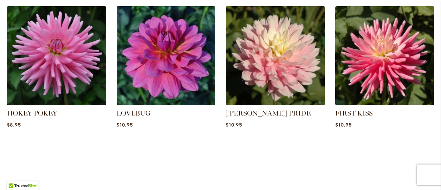
scroll to position [506, 0]
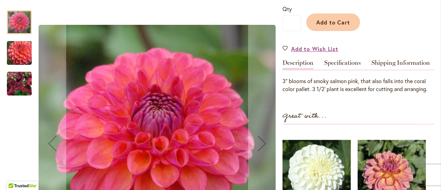
scroll to position [169, 0]
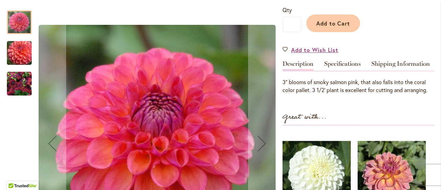
click at [23, 62] on img "DOODLEBUG" at bounding box center [19, 53] width 50 height 42
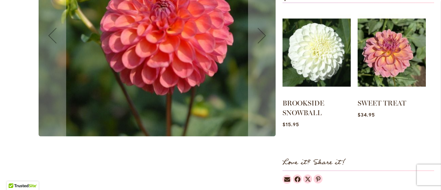
scroll to position [290, 0]
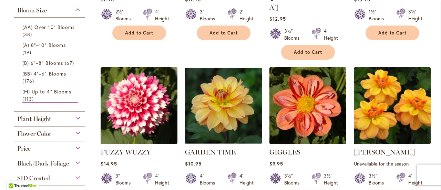
scroll to position [260, 0]
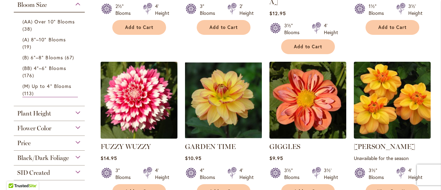
click at [141, 97] on img at bounding box center [139, 100] width 81 height 81
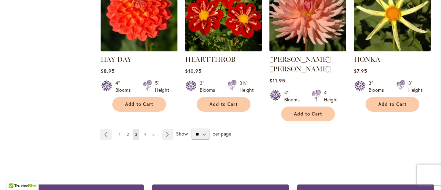
scroll to position [645, 0]
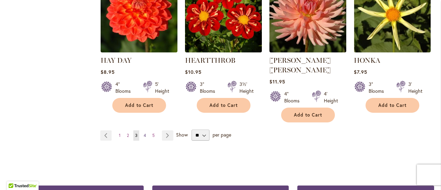
click at [146, 133] on span "4" at bounding box center [145, 135] width 2 height 5
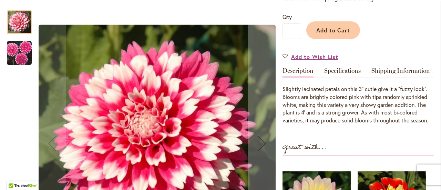
scroll to position [172, 0]
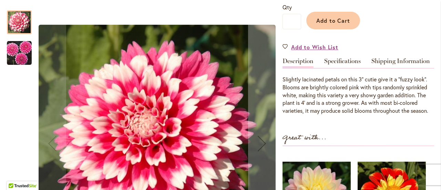
click at [21, 51] on img "FUZZY WUZZY" at bounding box center [19, 53] width 25 height 25
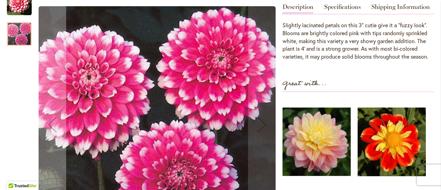
scroll to position [225, 0]
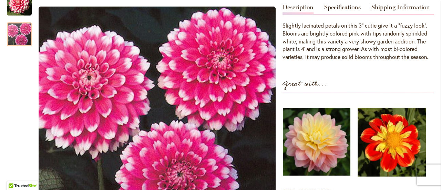
click at [323, 135] on img at bounding box center [317, 142] width 68 height 84
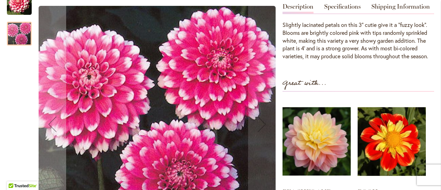
scroll to position [226, 0]
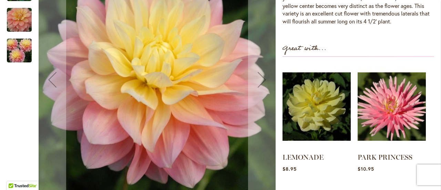
scroll to position [283, 0]
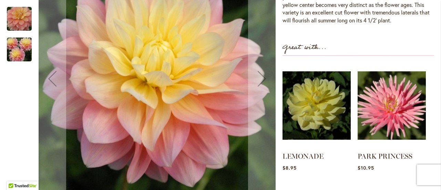
click at [18, 55] on img "PEACHES AND DREAMS" at bounding box center [19, 49] width 50 height 33
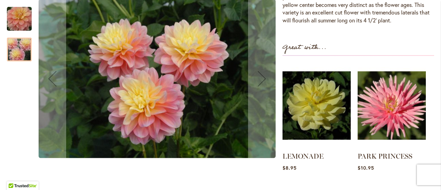
click at [20, 33] on img "PEACHES AND DREAMS" at bounding box center [19, 18] width 50 height 33
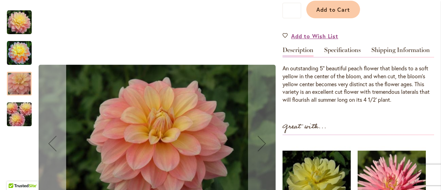
scroll to position [202, 0]
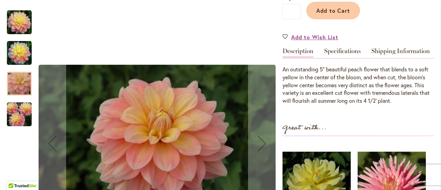
click at [21, 52] on img "PEACHES AND DREAMS" at bounding box center [19, 53] width 25 height 25
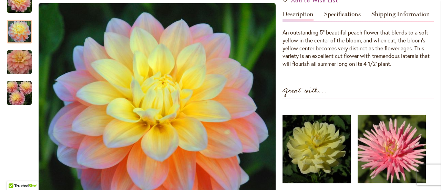
scroll to position [239, 0]
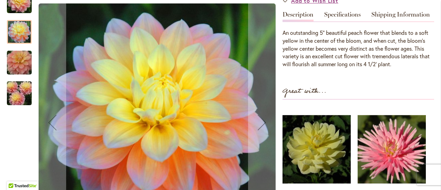
click at [18, 34] on div at bounding box center [19, 32] width 25 height 24
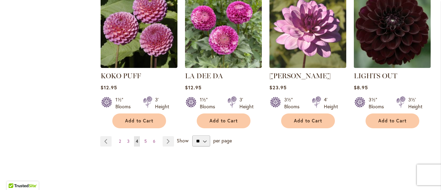
scroll to position [620, 0]
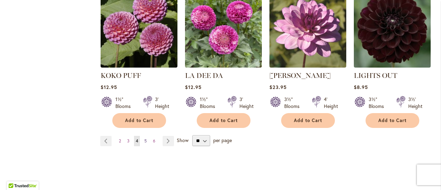
click at [149, 146] on link "Page 5" at bounding box center [146, 141] width 6 height 10
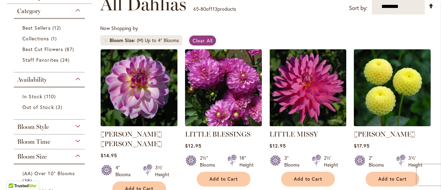
scroll to position [123, 0]
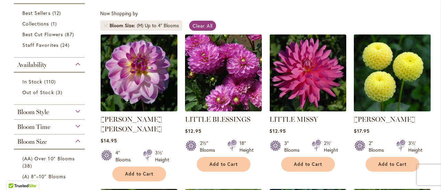
click at [368, 88] on img at bounding box center [392, 72] width 81 height 81
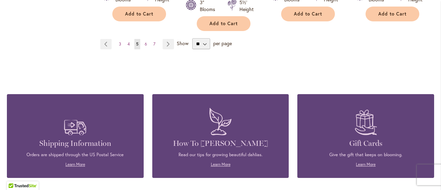
scroll to position [728, 0]
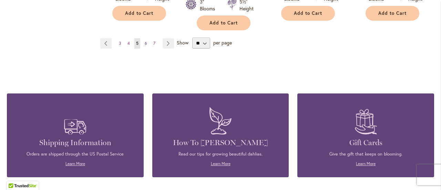
click at [147, 46] on span "6" at bounding box center [146, 43] width 2 height 5
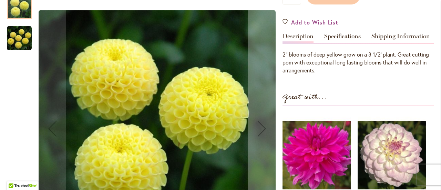
scroll to position [196, 0]
click at [19, 50] on img "LITTLE SCOTTIE" at bounding box center [19, 38] width 25 height 25
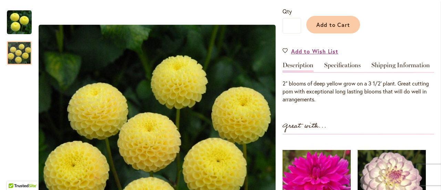
scroll to position [172, 0]
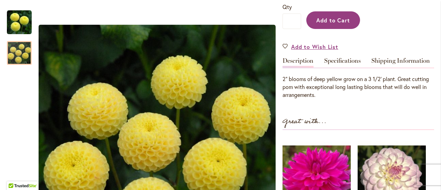
click at [342, 24] on span "Add to Cart" at bounding box center [333, 20] width 34 height 7
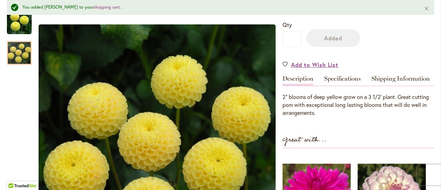
scroll to position [192, 0]
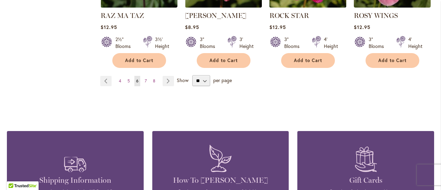
scroll to position [673, 0]
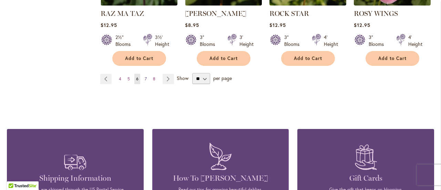
click at [146, 84] on link "Page 7" at bounding box center [146, 79] width 6 height 10
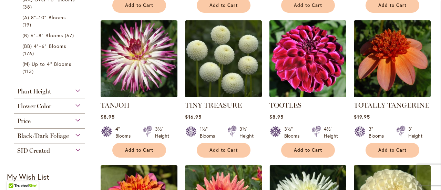
scroll to position [283, 0]
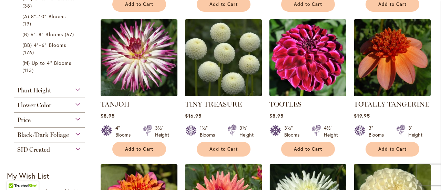
click at [240, 80] on img at bounding box center [223, 57] width 81 height 81
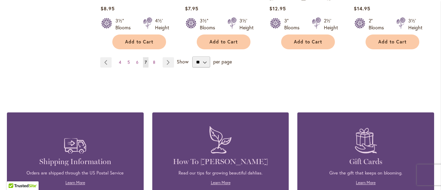
scroll to position [702, 0]
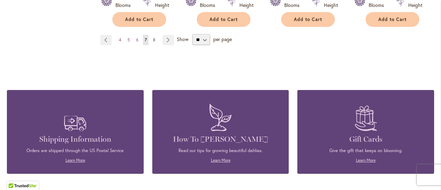
click at [157, 45] on link "Page 8" at bounding box center [154, 40] width 6 height 10
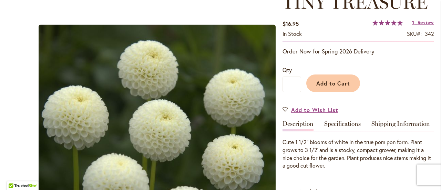
scroll to position [113, 0]
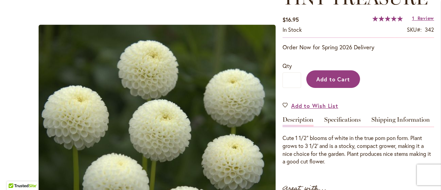
click at [328, 86] on button "Add to Cart" at bounding box center [333, 79] width 54 height 18
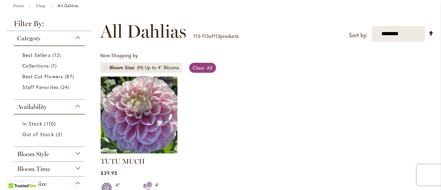
scroll to position [85, 0]
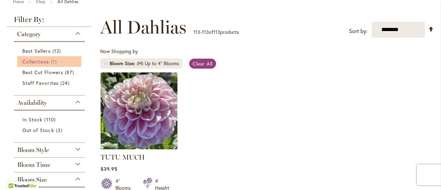
click at [40, 65] on span "Collections" at bounding box center [35, 61] width 27 height 7
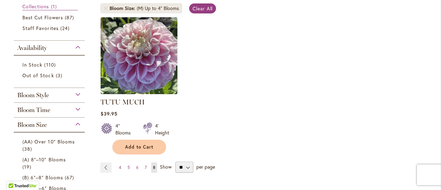
scroll to position [158, 0]
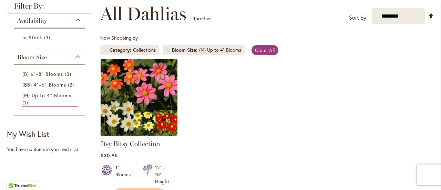
scroll to position [133, 0]
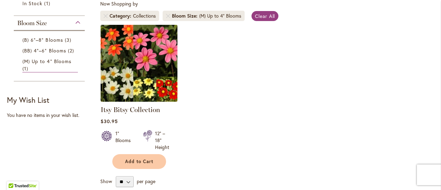
click at [171, 76] on img at bounding box center [139, 63] width 81 height 81
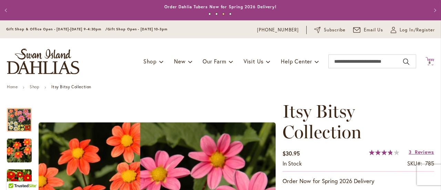
click at [431, 65] on span "8" at bounding box center [430, 62] width 2 height 4
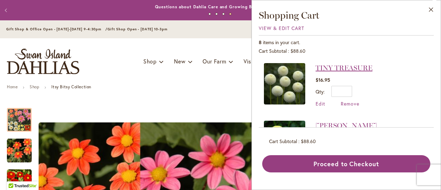
scroll to position [1, 0]
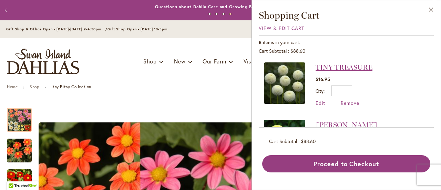
click at [326, 71] on link "TINY TREASURE" at bounding box center [344, 67] width 57 height 8
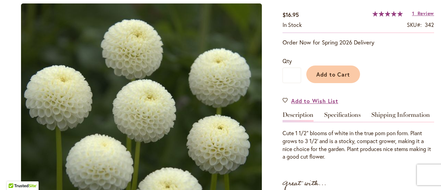
scroll to position [132, 0]
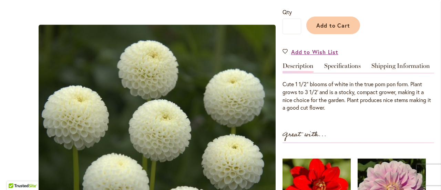
click at [326, 73] on link "Specifications" at bounding box center [342, 68] width 37 height 10
click at [0, 0] on th "Color" at bounding box center [0, 0] width 0 height 0
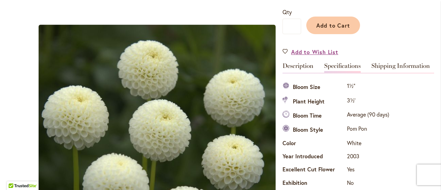
click at [326, 137] on th "Color" at bounding box center [314, 143] width 63 height 13
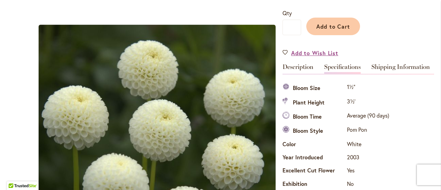
scroll to position [0, 0]
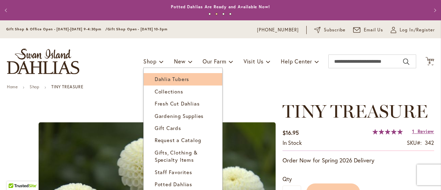
click at [160, 80] on span "Dahlia Tubers" at bounding box center [172, 78] width 34 height 7
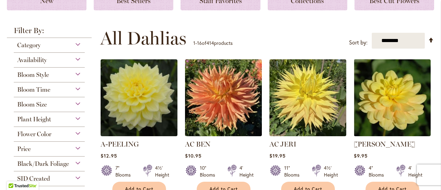
click at [79, 74] on div "Bloom Style" at bounding box center [49, 73] width 71 height 11
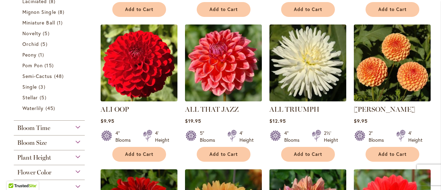
scroll to position [297, 0]
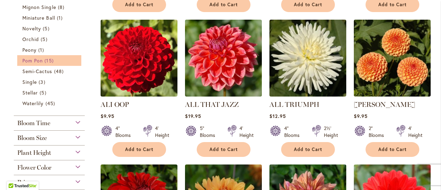
click at [42, 64] on span "Pom Pon" at bounding box center [32, 60] width 20 height 7
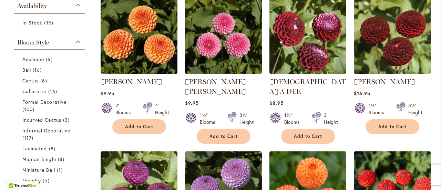
scroll to position [157, 0]
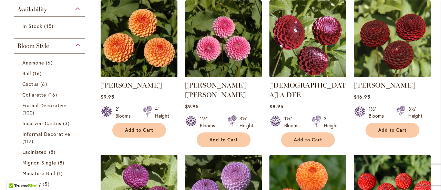
click at [365, 15] on img at bounding box center [392, 38] width 77 height 77
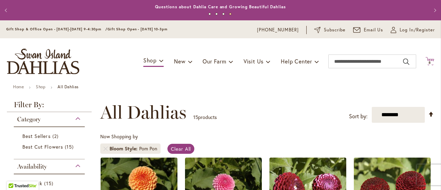
click at [430, 62] on span "8" at bounding box center [430, 62] width 2 height 4
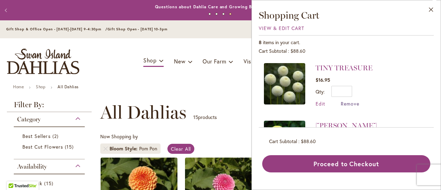
click at [341, 107] on span "Remove" at bounding box center [350, 103] width 19 height 7
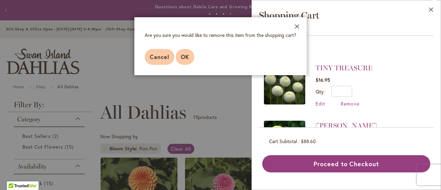
click at [181, 60] on span "OK" at bounding box center [185, 56] width 8 height 7
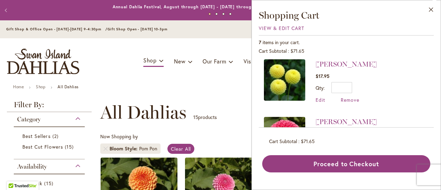
scroll to position [4, 0]
click at [341, 103] on span "Remove" at bounding box center [350, 100] width 19 height 7
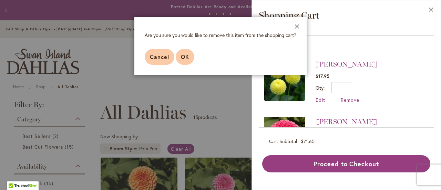
click at [181, 60] on span "OK" at bounding box center [185, 56] width 8 height 7
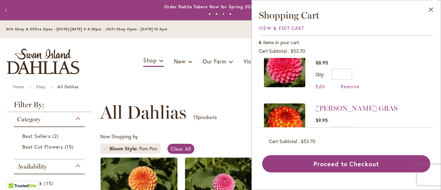
scroll to position [0, 0]
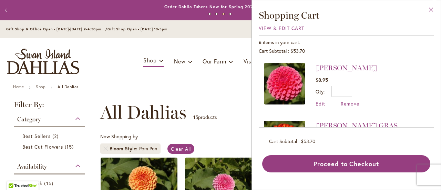
click at [432, 6] on button "Close" at bounding box center [431, 11] width 19 height 22
